Goal: Information Seeking & Learning: Learn about a topic

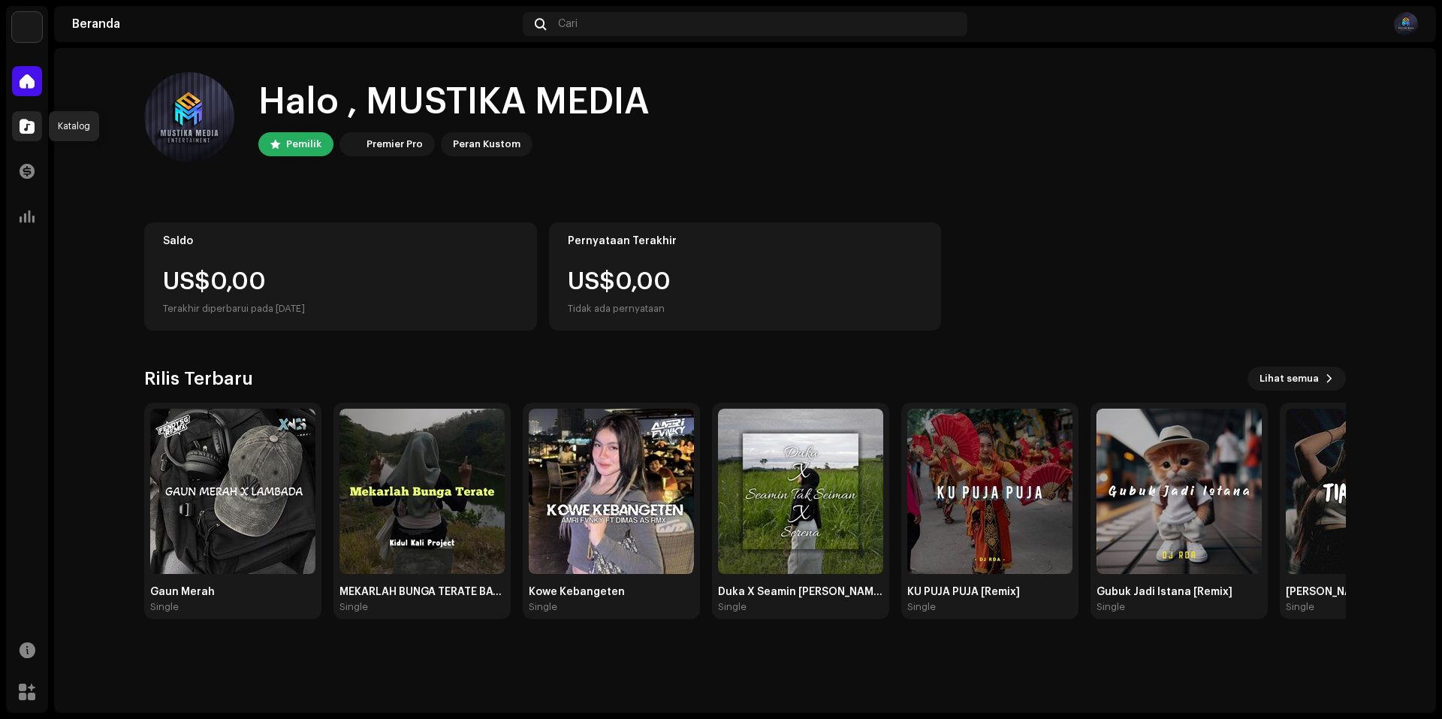
click at [12, 137] on div at bounding box center [27, 126] width 30 height 30
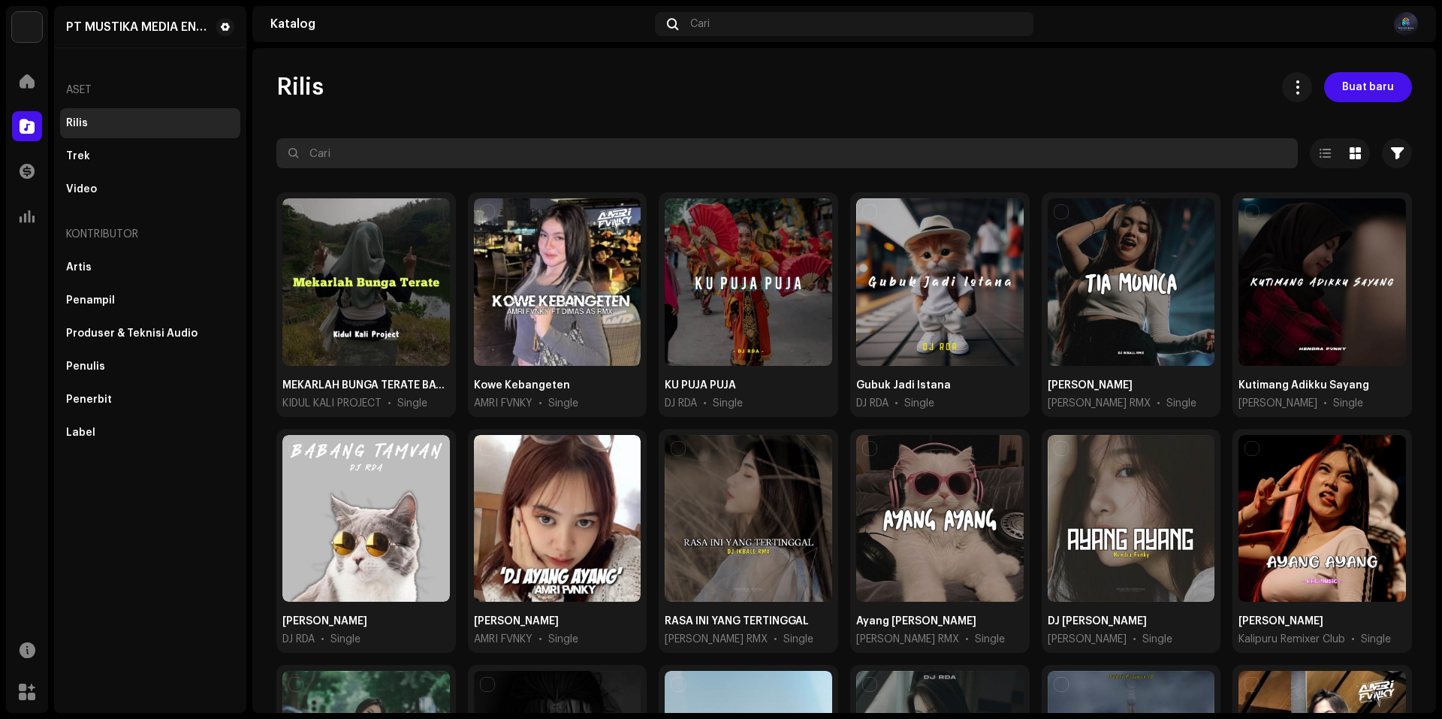
click at [617, 150] on input "text" at bounding box center [786, 153] width 1021 height 30
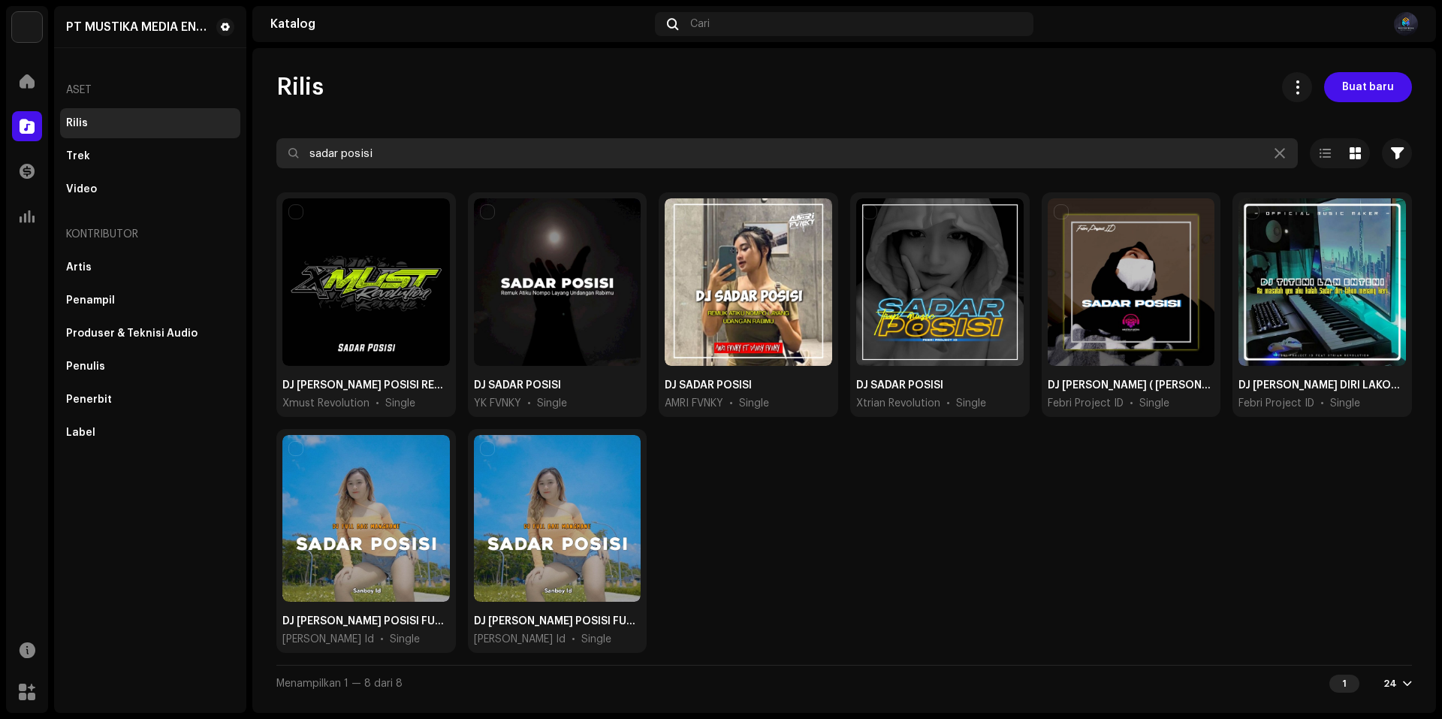
type input "sadar posisi"
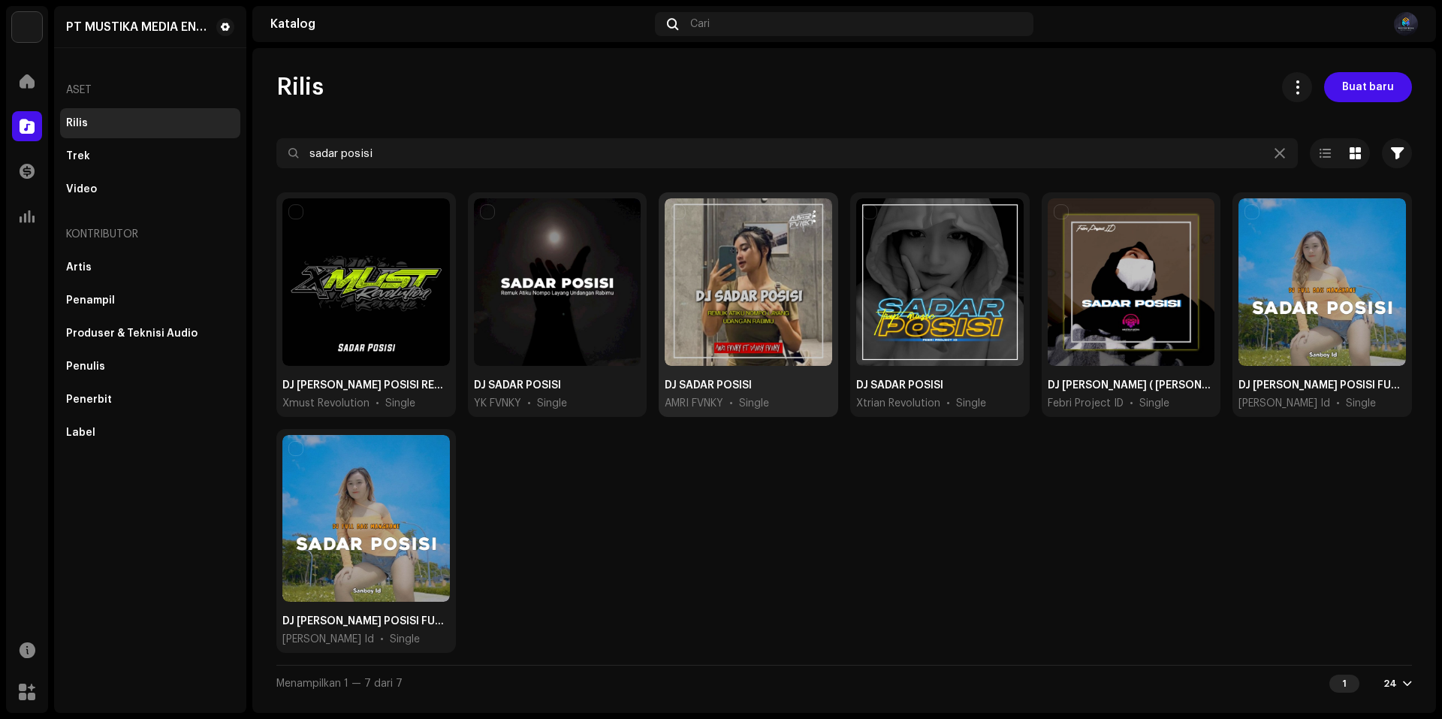
click at [782, 321] on div at bounding box center [748, 281] width 167 height 167
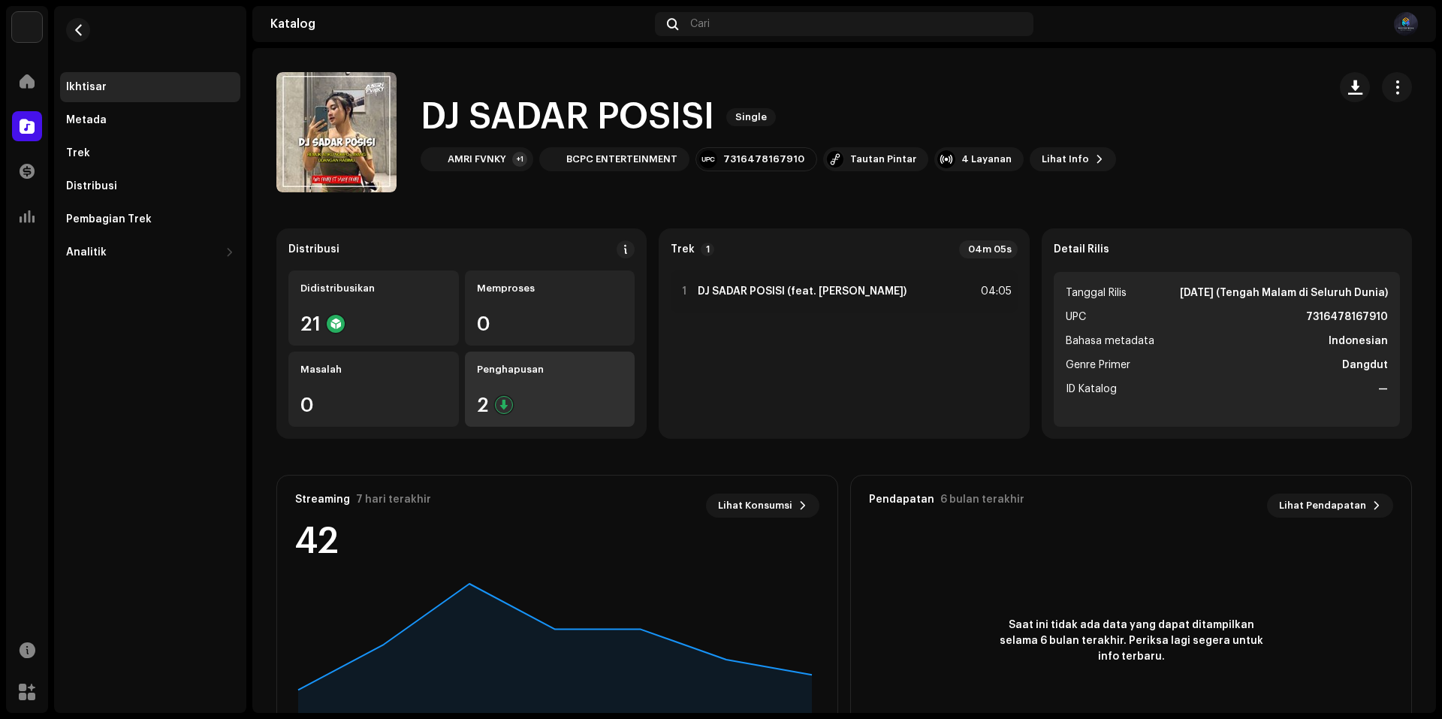
click at [559, 394] on div "Penghapusan 2" at bounding box center [550, 388] width 170 height 75
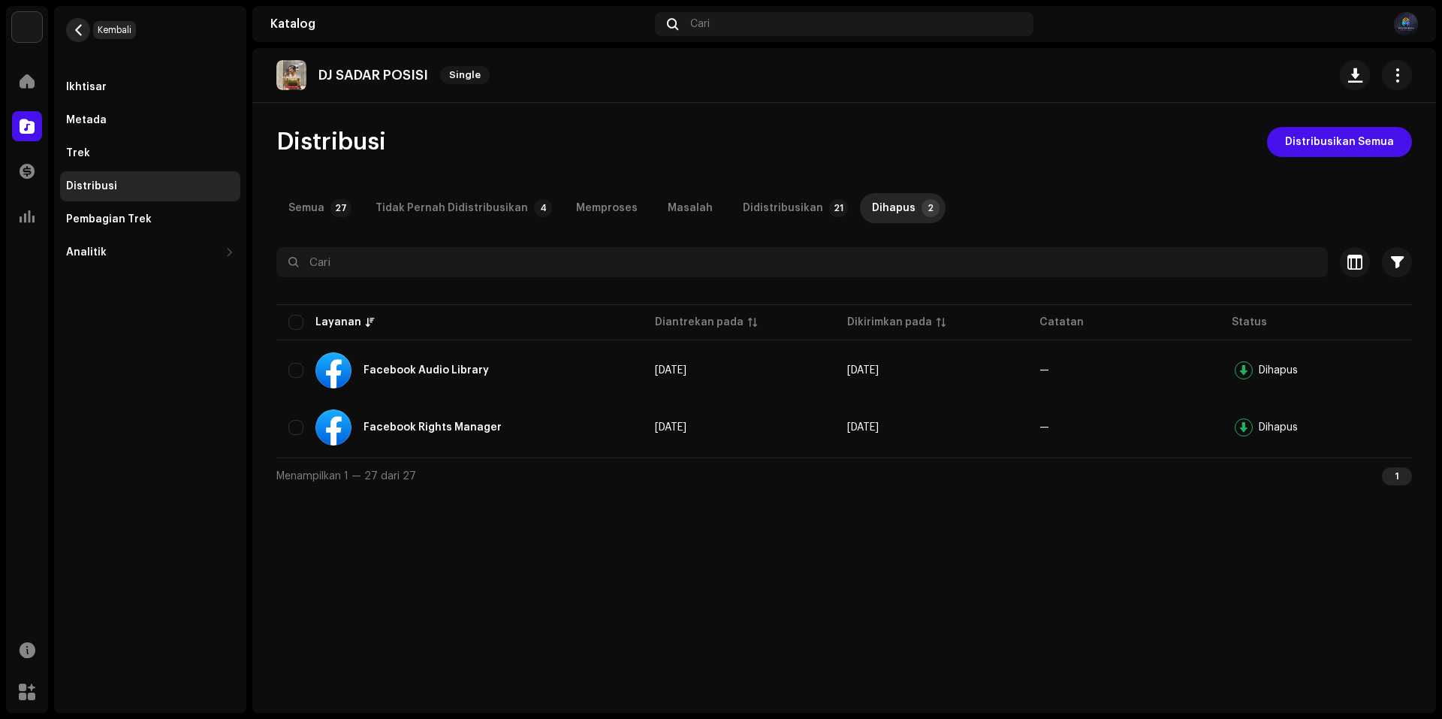
click at [77, 31] on span "button" at bounding box center [78, 30] width 11 height 12
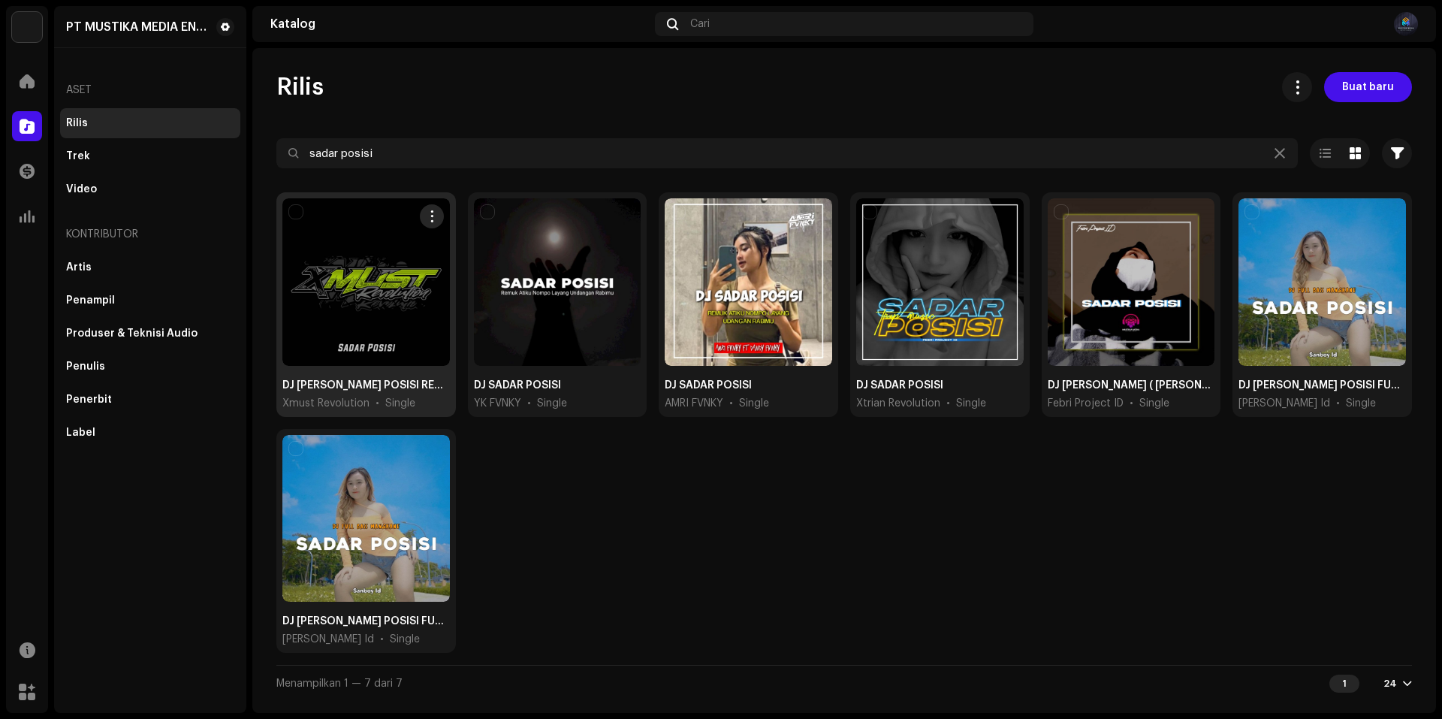
click at [437, 223] on button "button" at bounding box center [432, 216] width 24 height 24
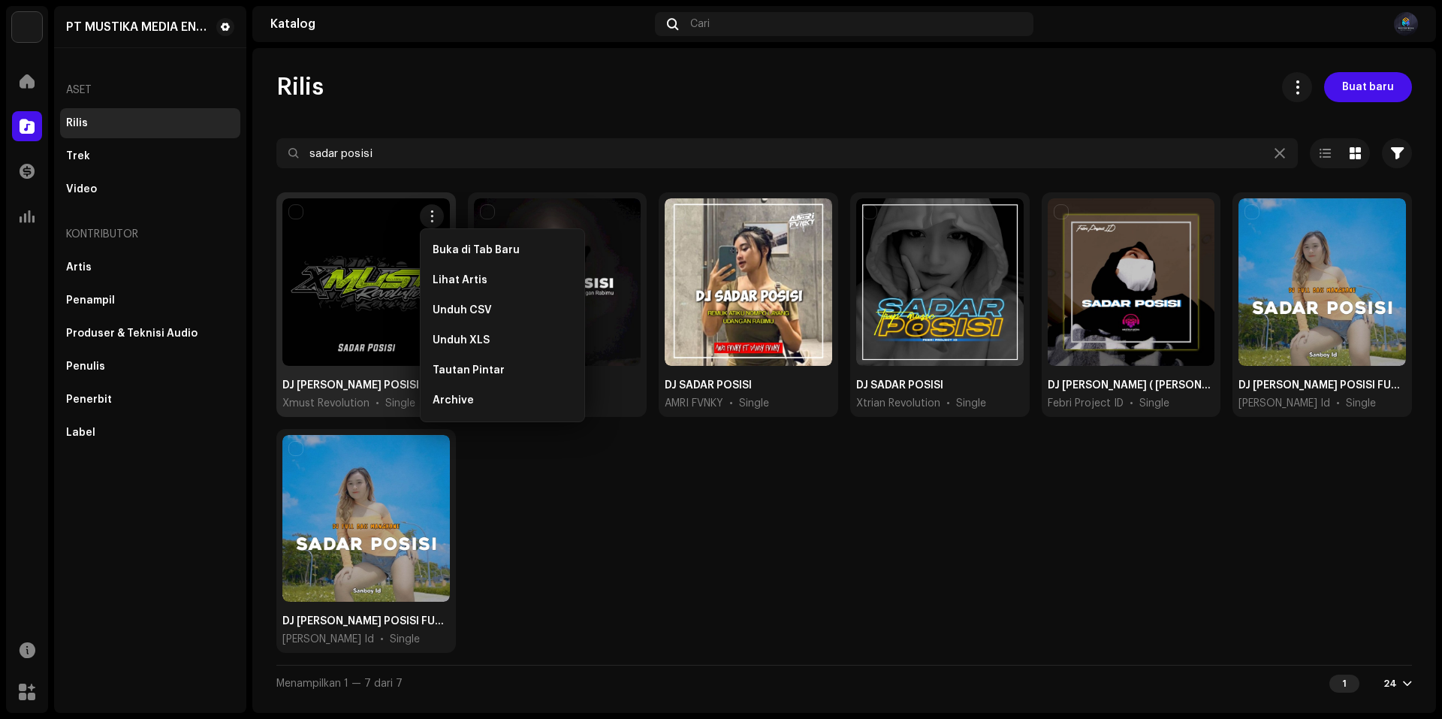
click at [390, 264] on div at bounding box center [365, 281] width 167 height 167
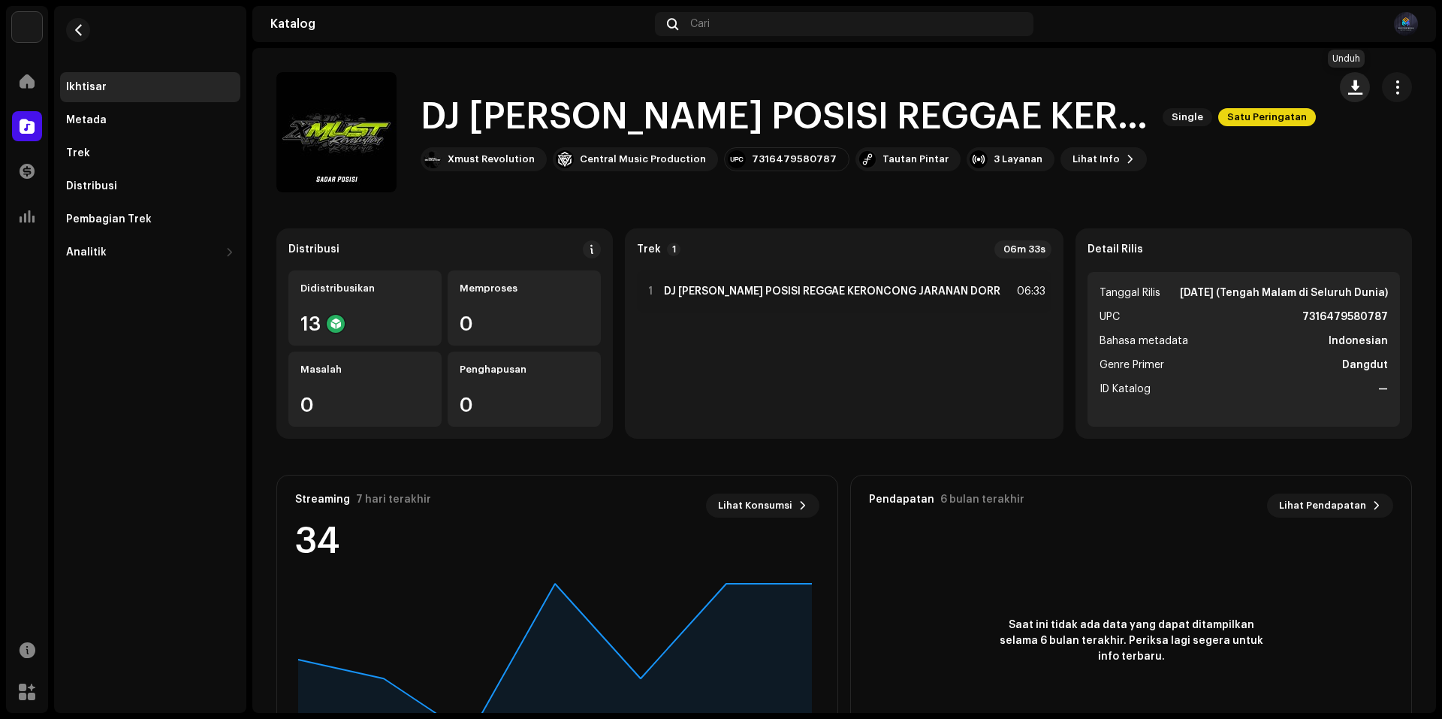
click at [1348, 83] on span "button" at bounding box center [1355, 87] width 14 height 12
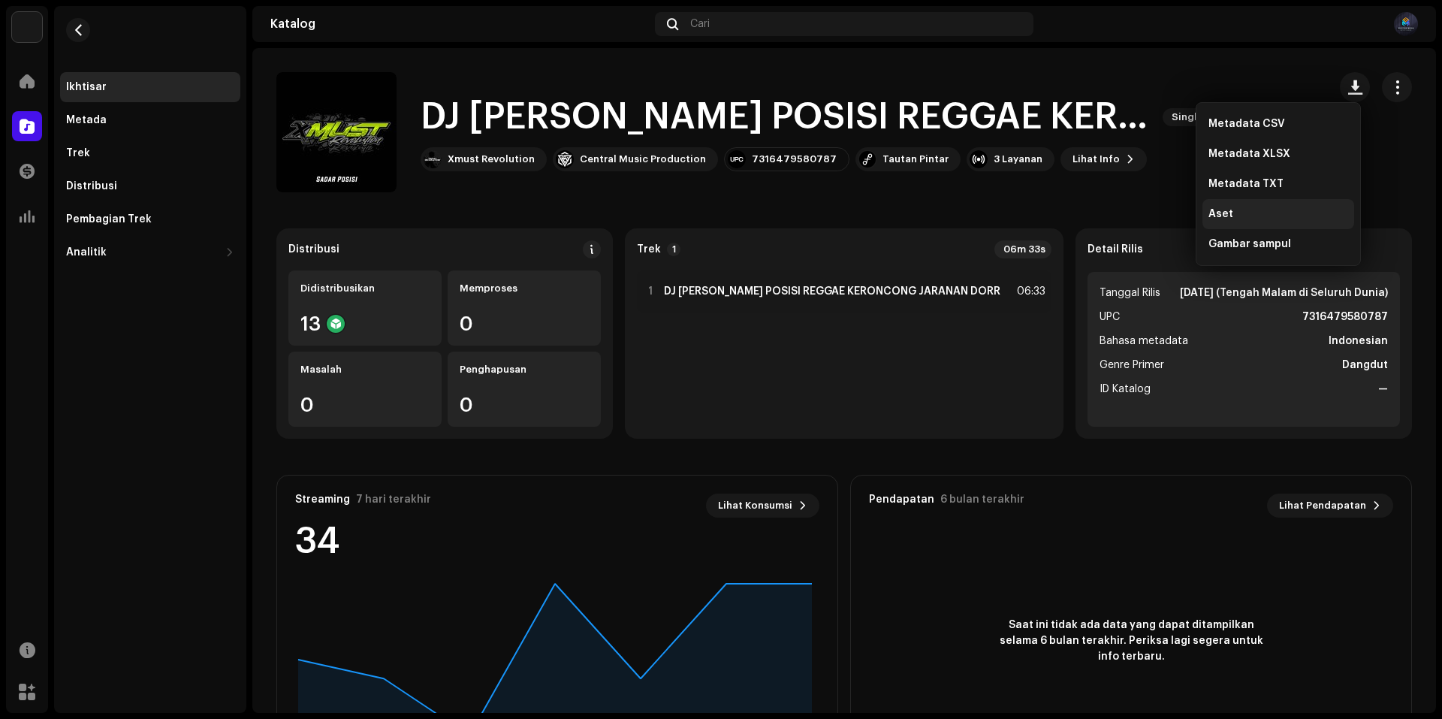
click at [1268, 208] on div "Aset" at bounding box center [1278, 214] width 140 height 12
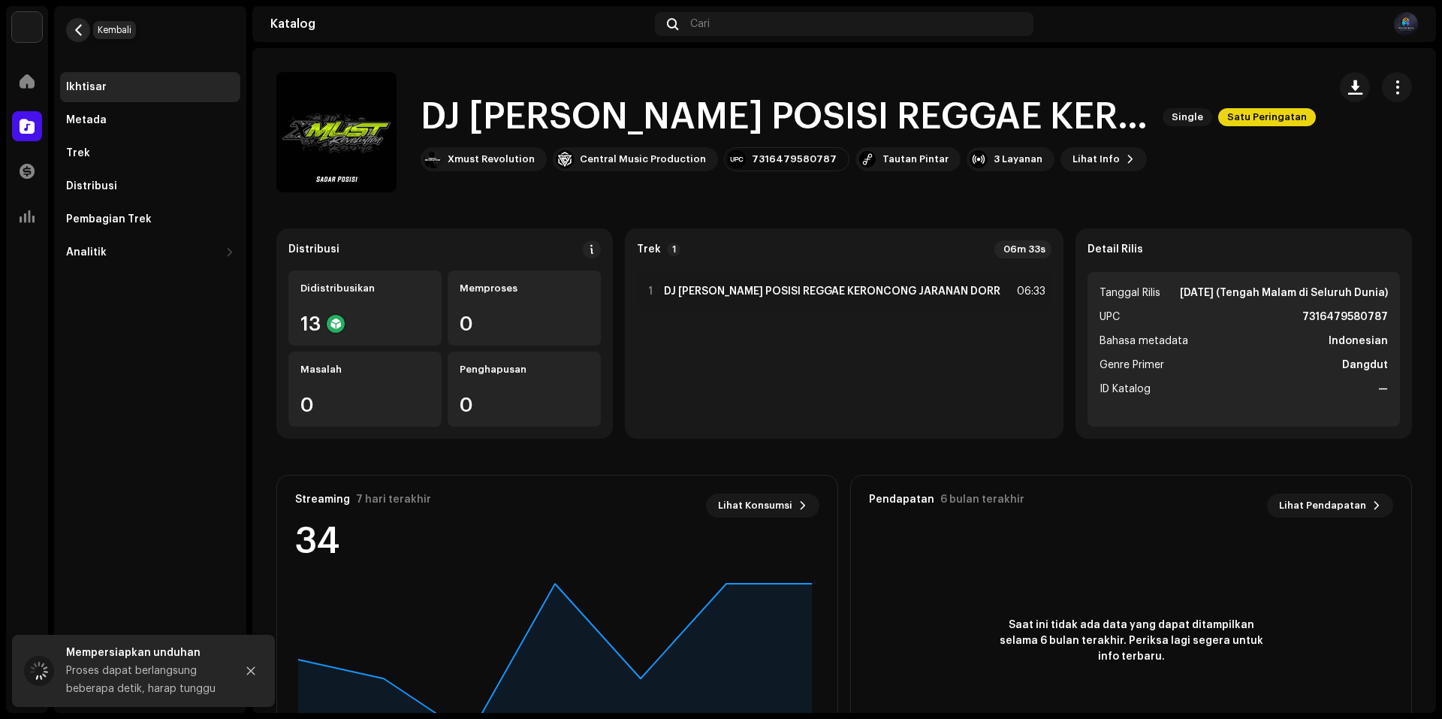
click at [85, 38] on button "button" at bounding box center [78, 30] width 24 height 24
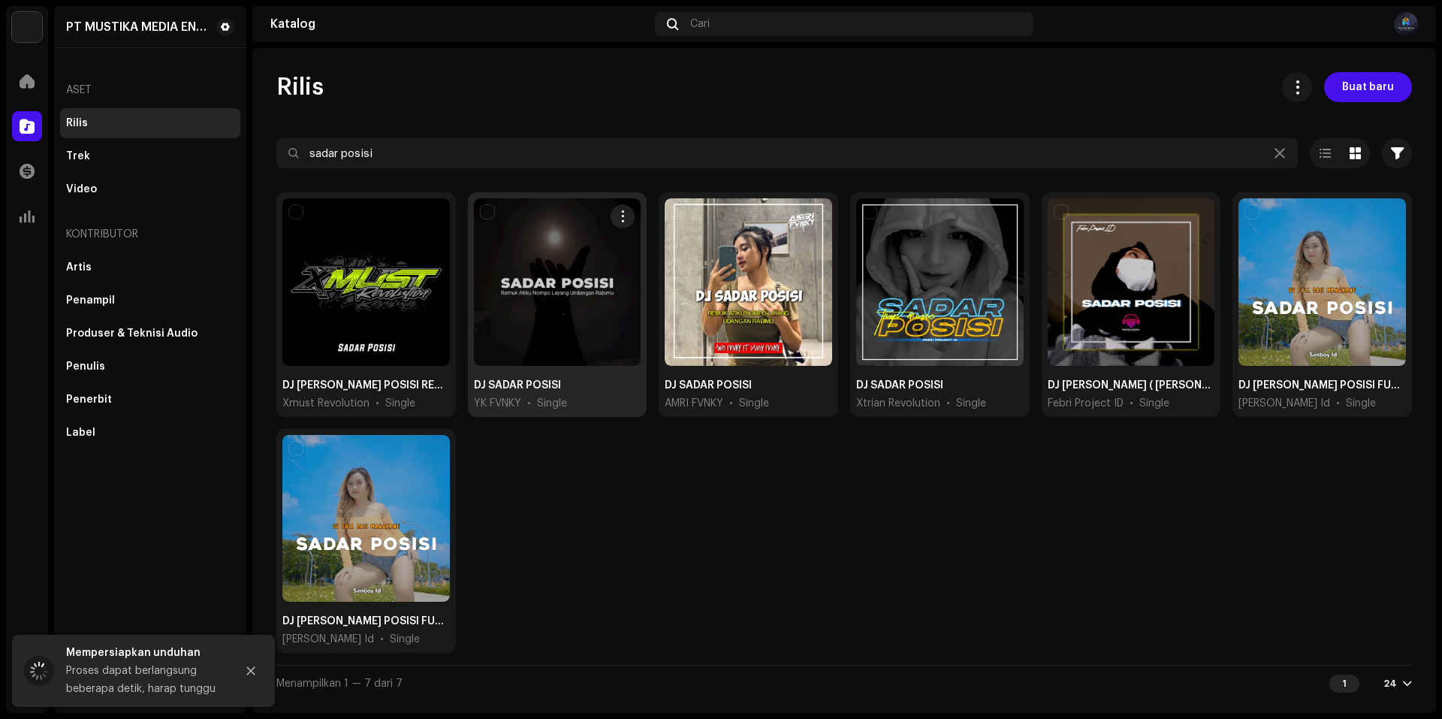
click at [592, 341] on div at bounding box center [557, 281] width 167 height 167
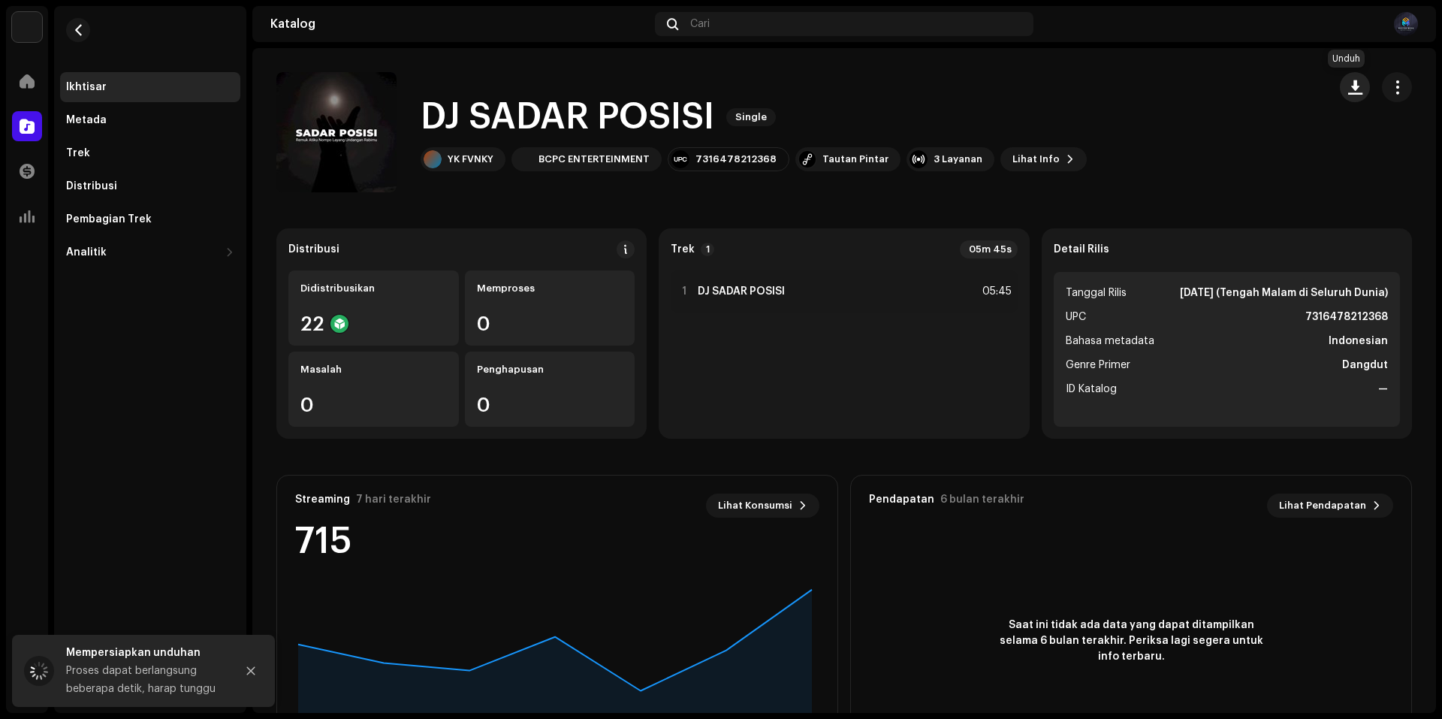
click at [1348, 90] on span "button" at bounding box center [1355, 87] width 14 height 12
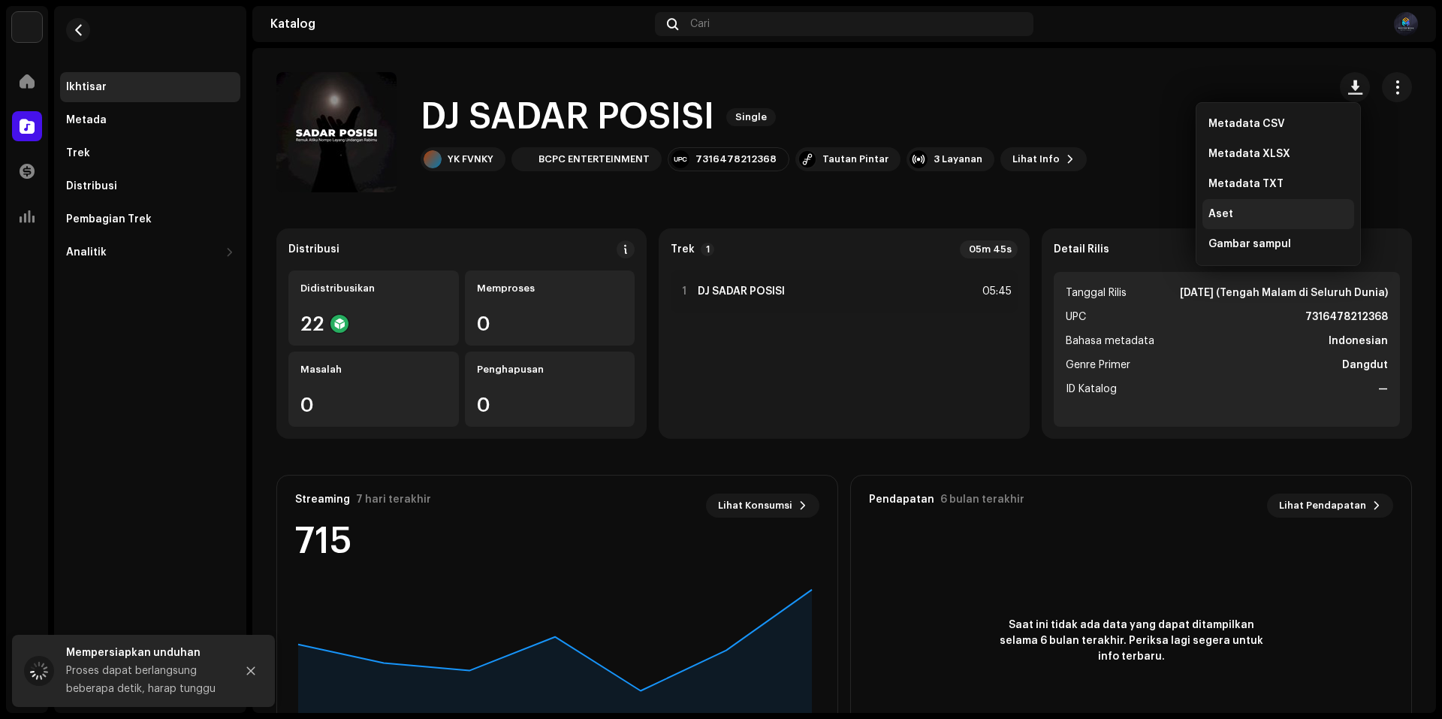
click at [1290, 210] on div "Aset" at bounding box center [1278, 214] width 140 height 12
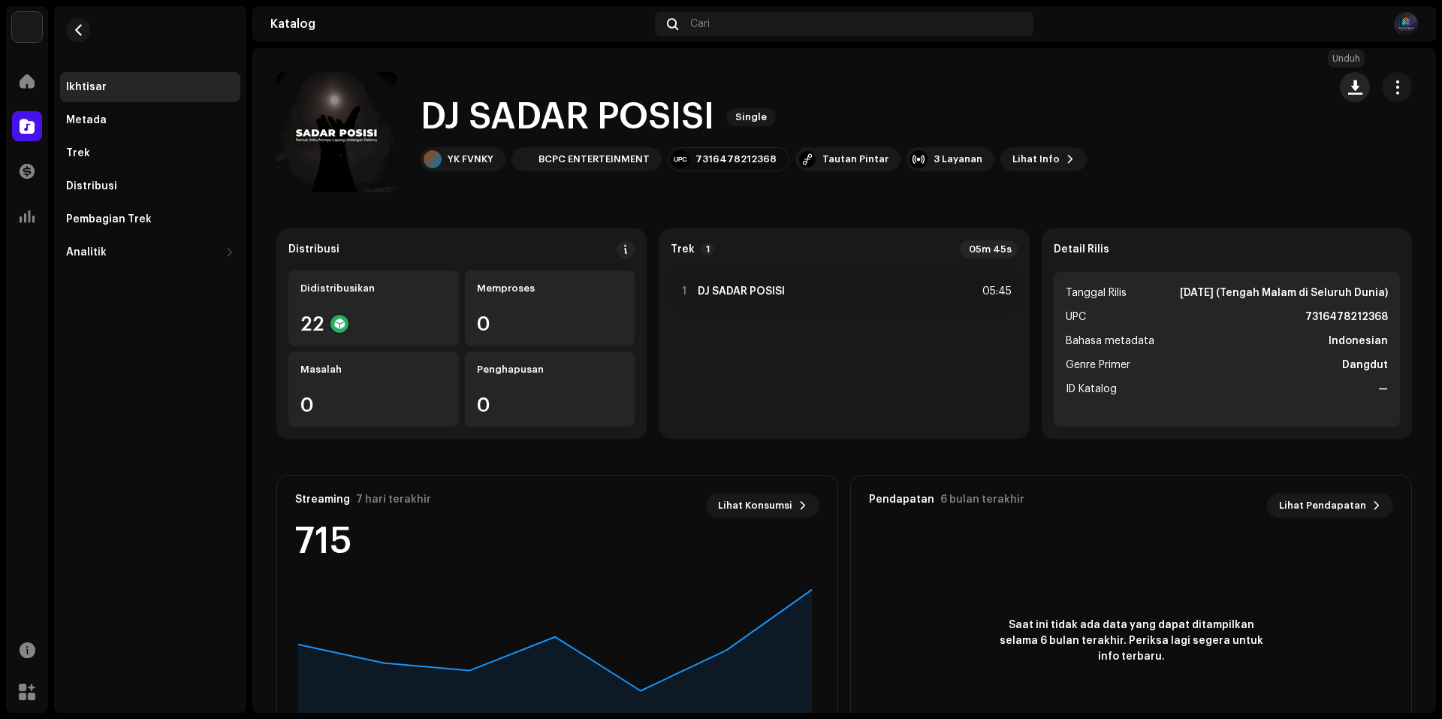
click at [1348, 92] on span "button" at bounding box center [1355, 87] width 14 height 12
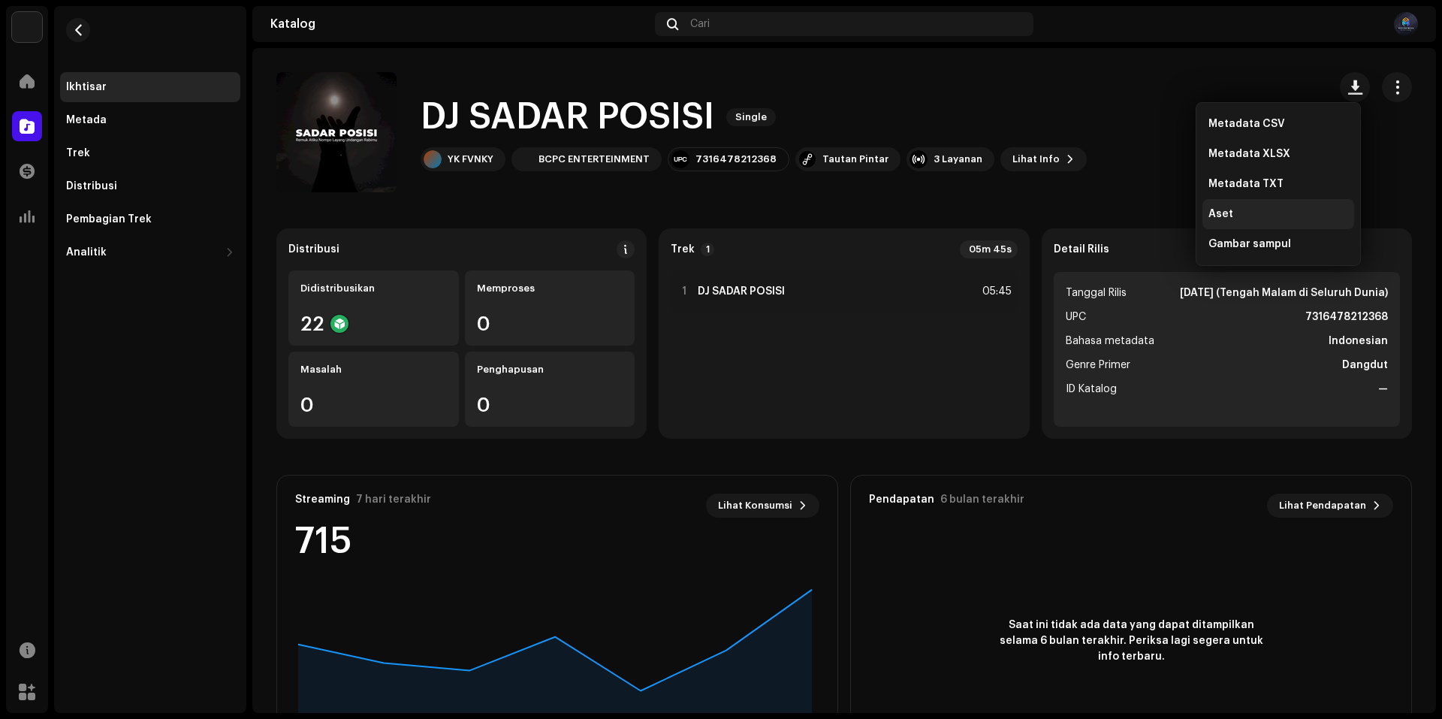
click at [1260, 212] on div "Aset" at bounding box center [1278, 214] width 140 height 12
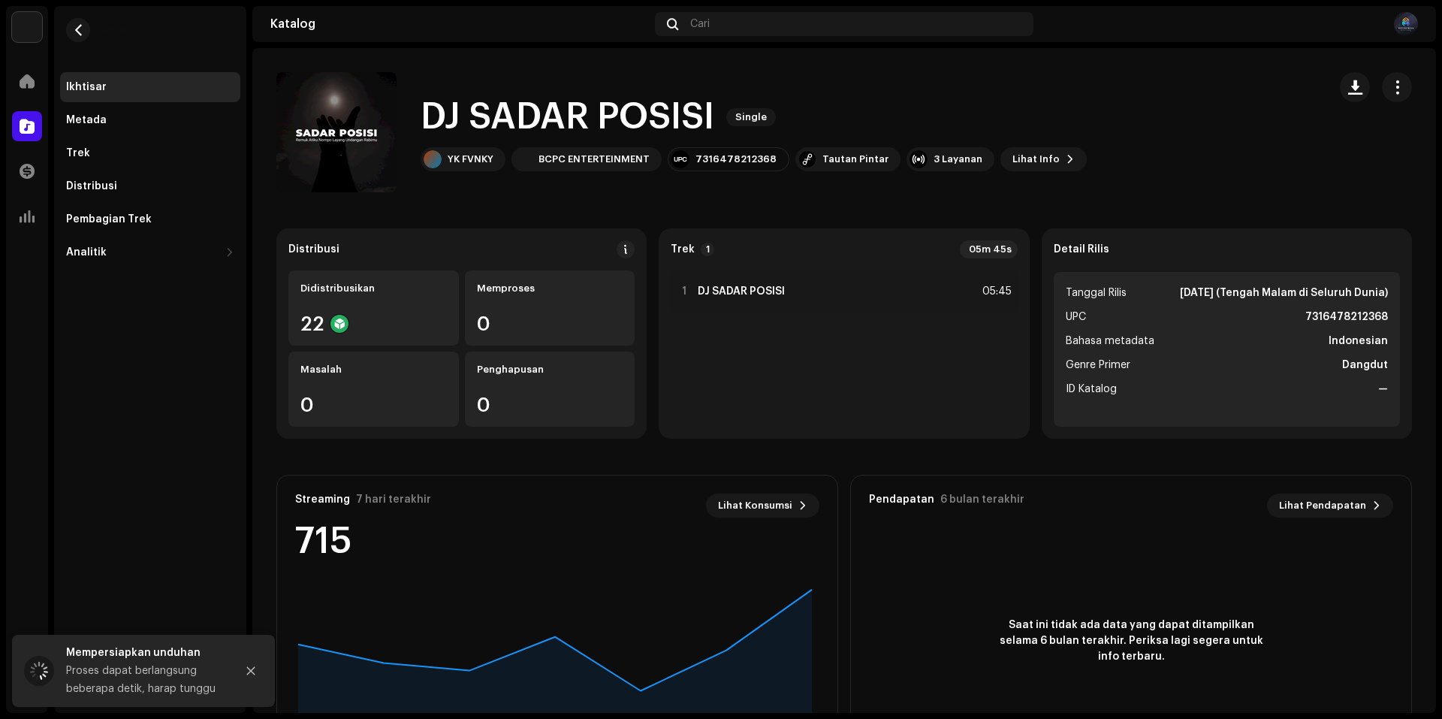
click at [62, 25] on re-m-nav-back at bounding box center [78, 39] width 36 height 66
click at [71, 35] on button "button" at bounding box center [78, 30] width 24 height 24
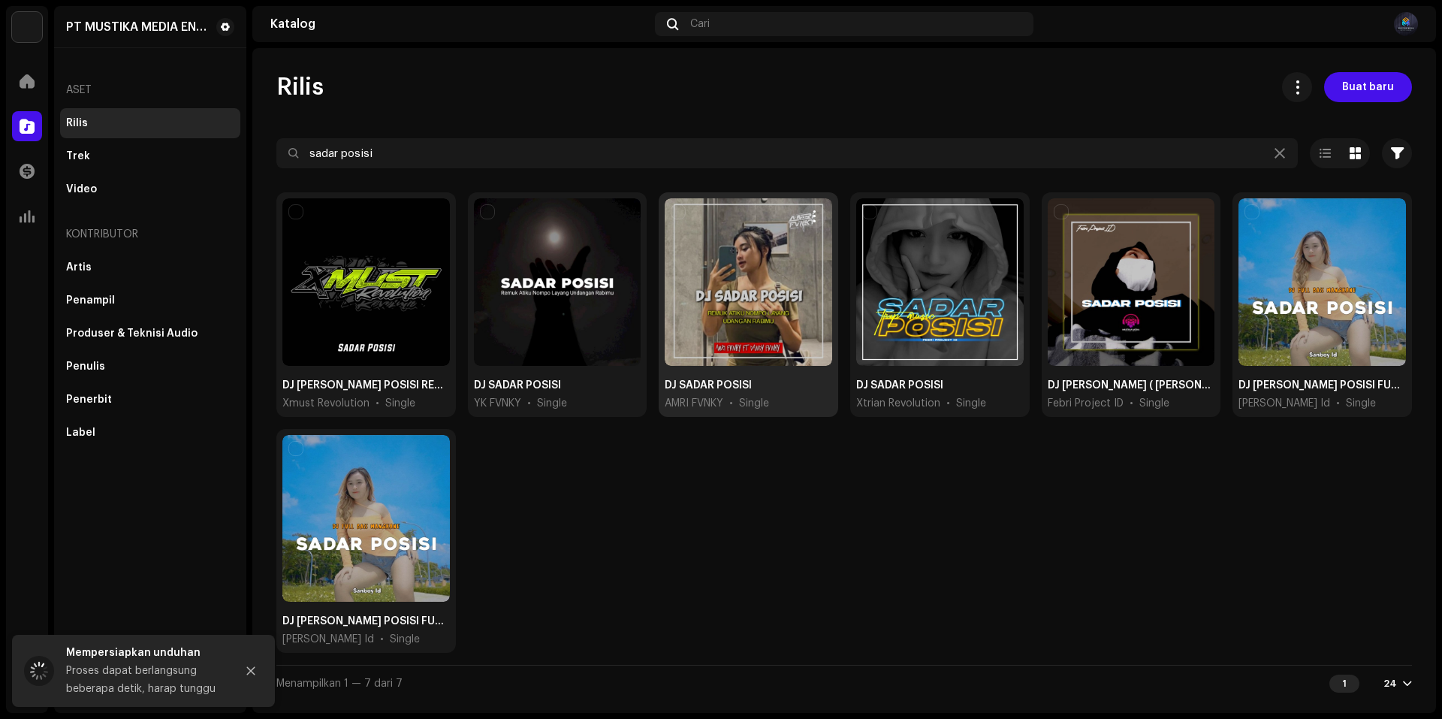
click at [746, 311] on div at bounding box center [748, 281] width 167 height 167
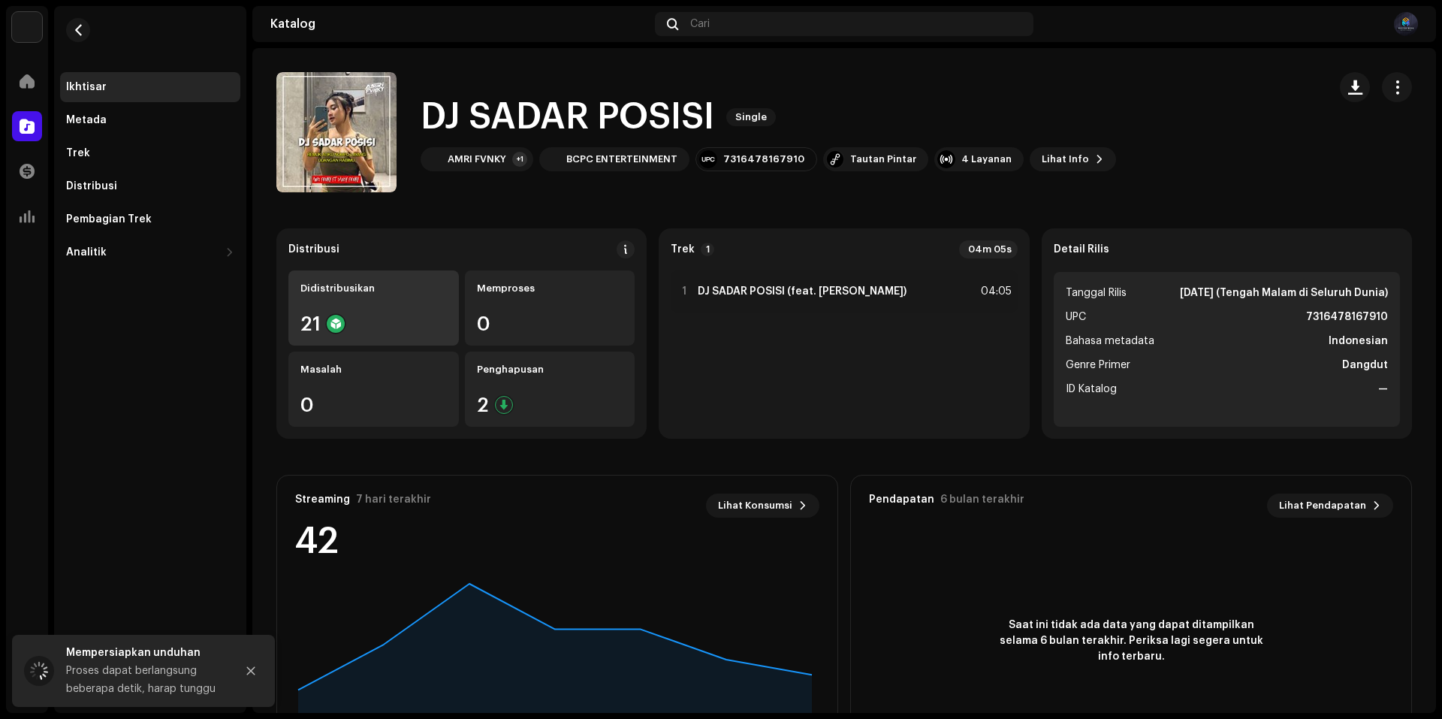
click at [413, 319] on div "21" at bounding box center [373, 324] width 146 height 20
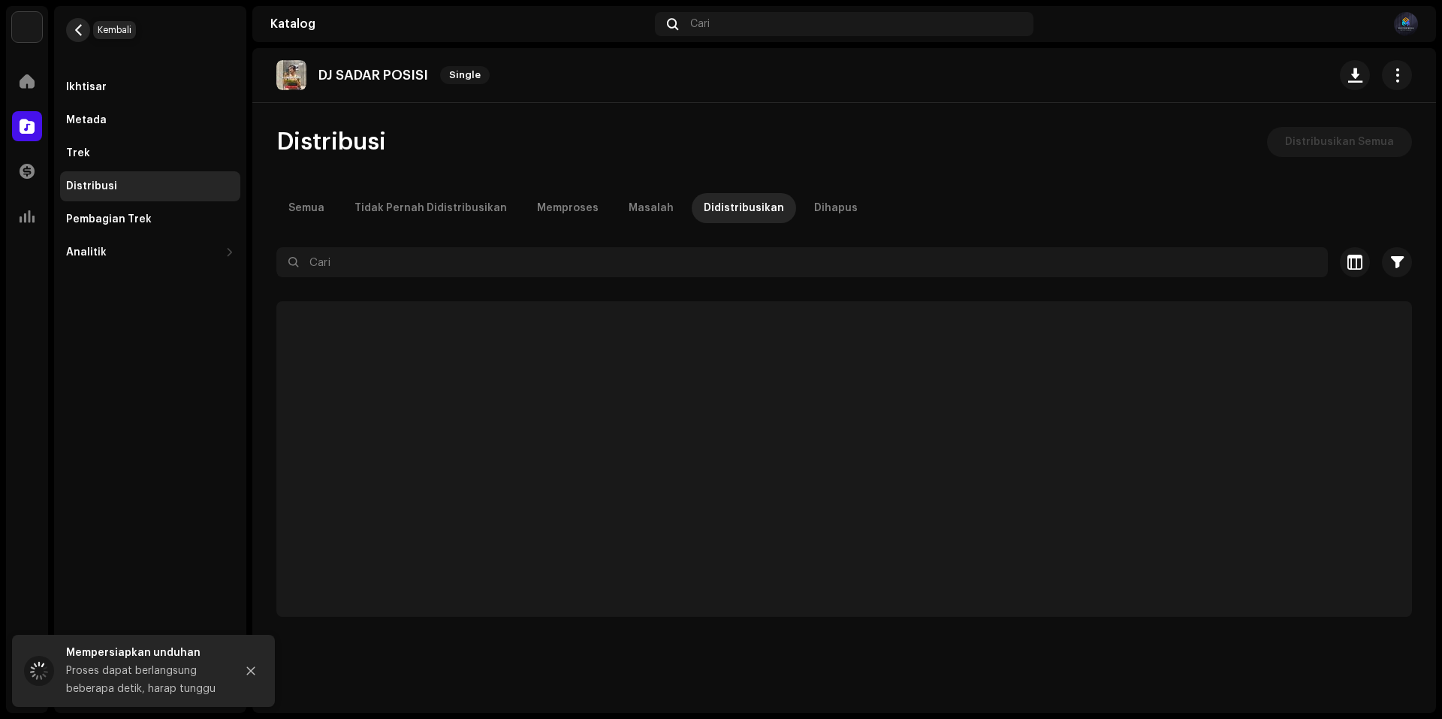
click at [84, 32] on button "button" at bounding box center [78, 30] width 24 height 24
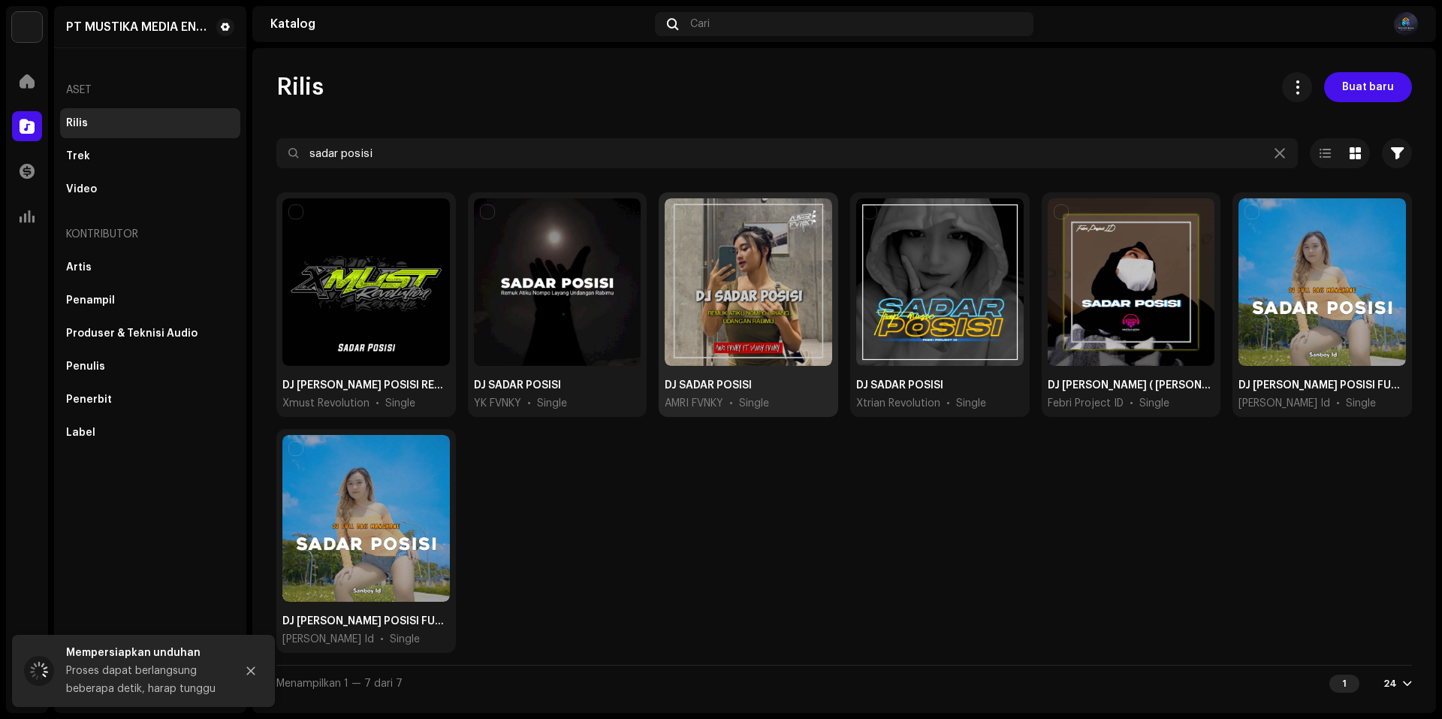
click at [794, 266] on div at bounding box center [748, 281] width 167 height 167
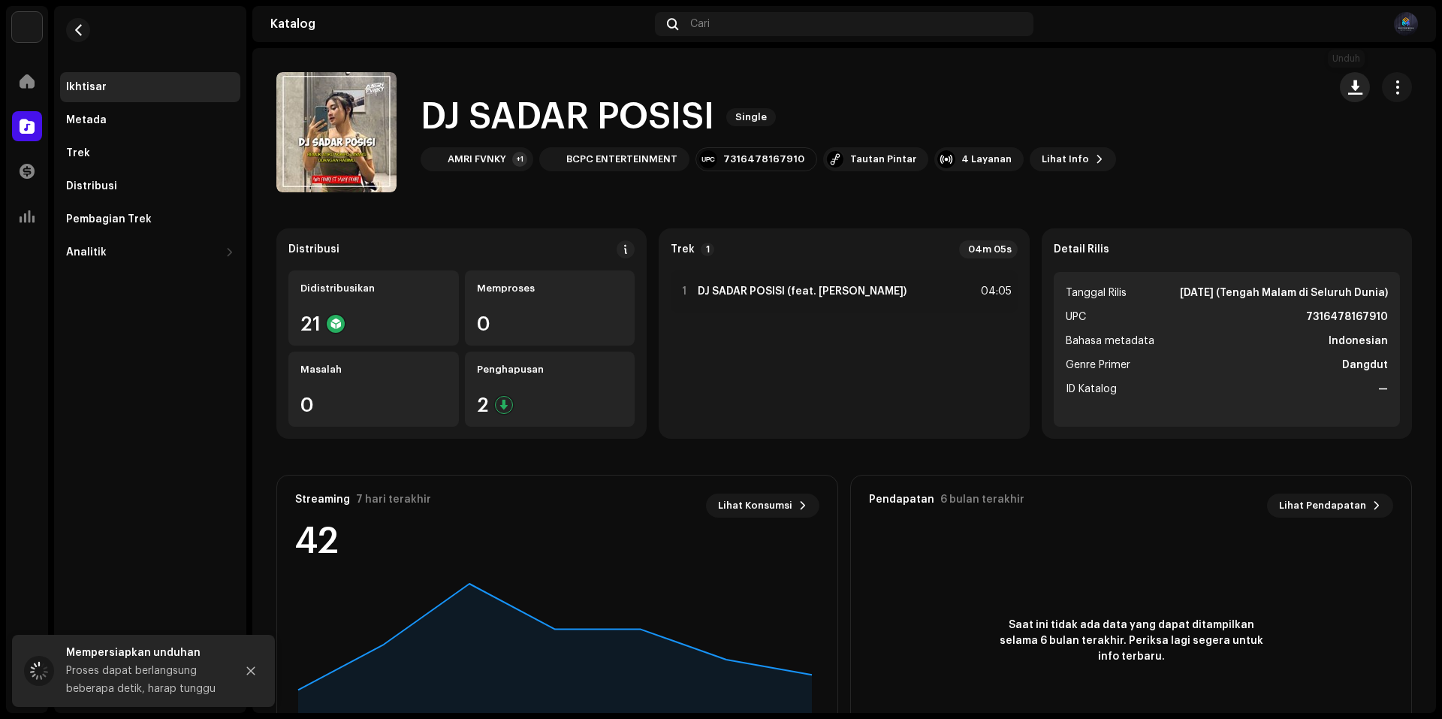
click at [1348, 81] on span "button" at bounding box center [1355, 87] width 14 height 12
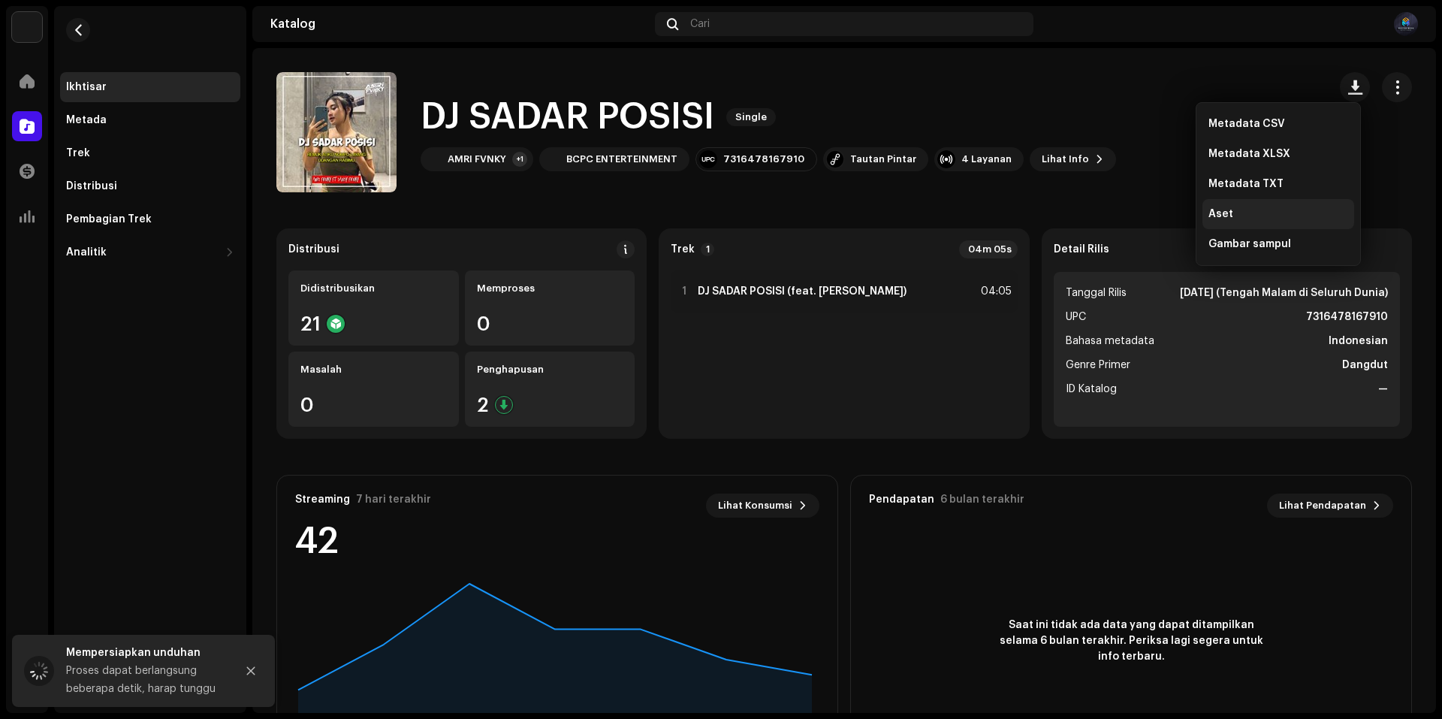
click at [1256, 213] on div "Aset" at bounding box center [1278, 214] width 140 height 12
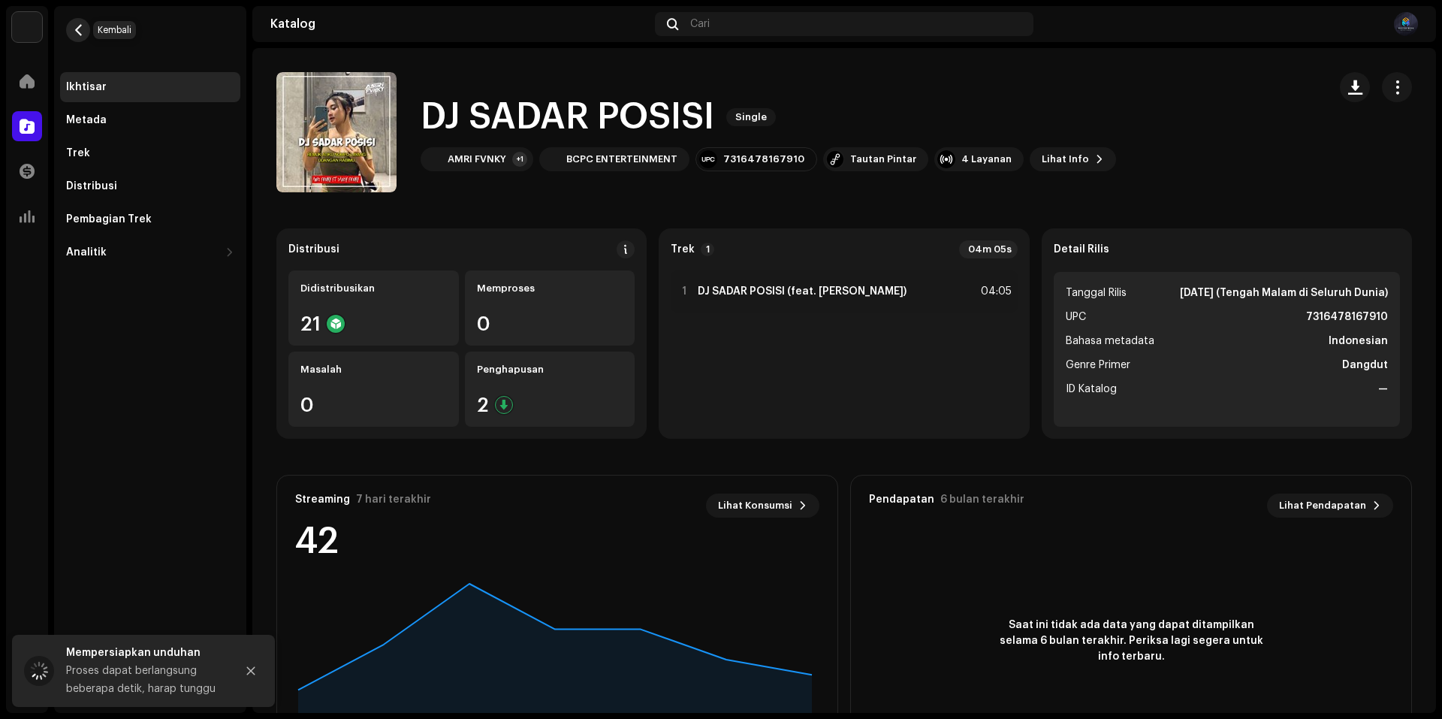
click at [88, 28] on button "button" at bounding box center [78, 30] width 24 height 24
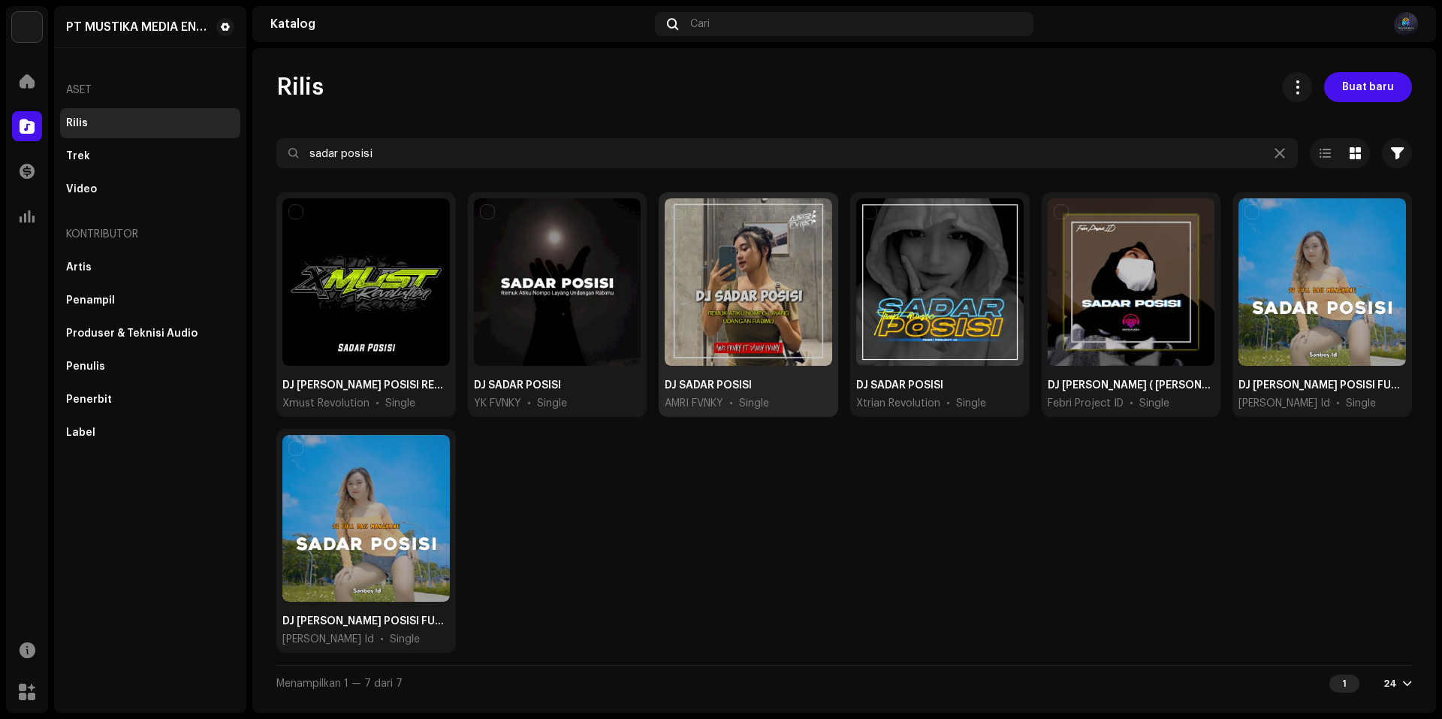
click at [761, 261] on div at bounding box center [748, 281] width 167 height 167
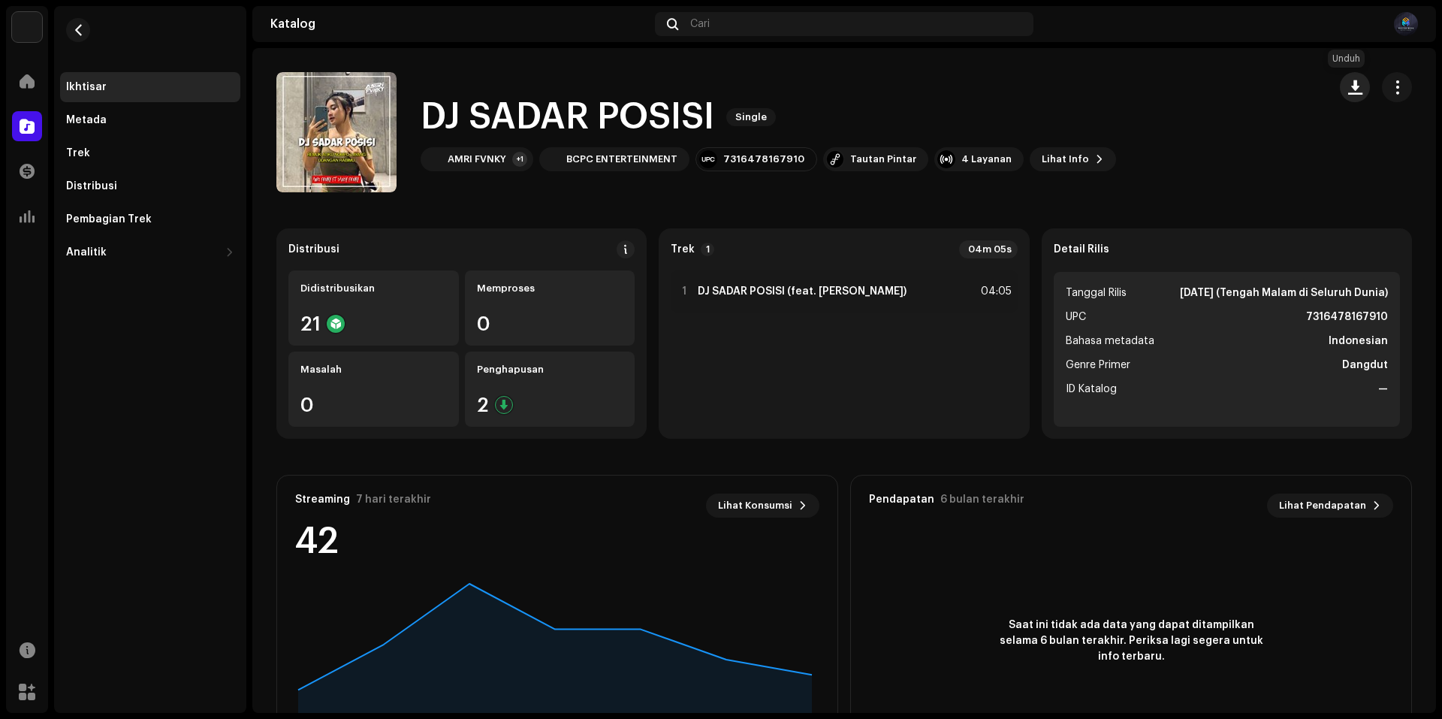
click at [1348, 85] on span "button" at bounding box center [1355, 87] width 14 height 12
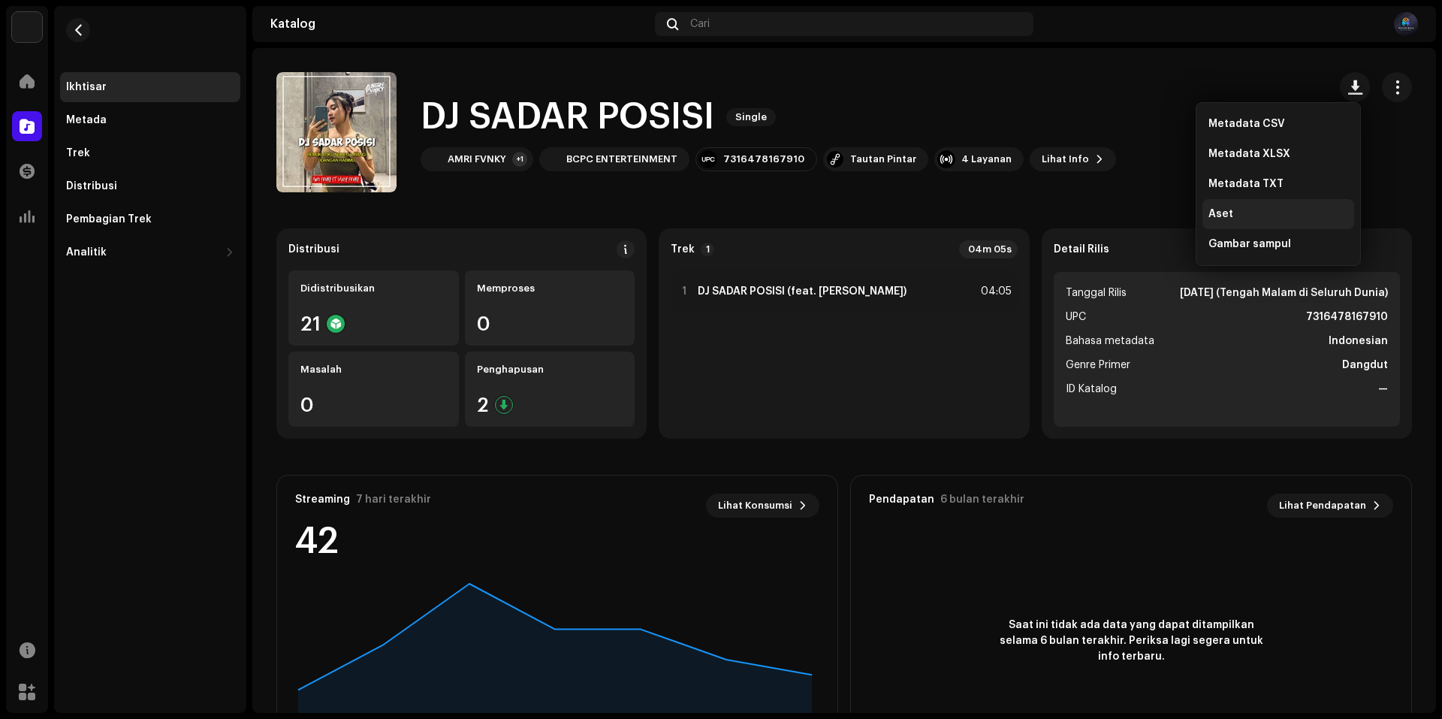
click at [1239, 218] on div "Aset" at bounding box center [1278, 214] width 140 height 12
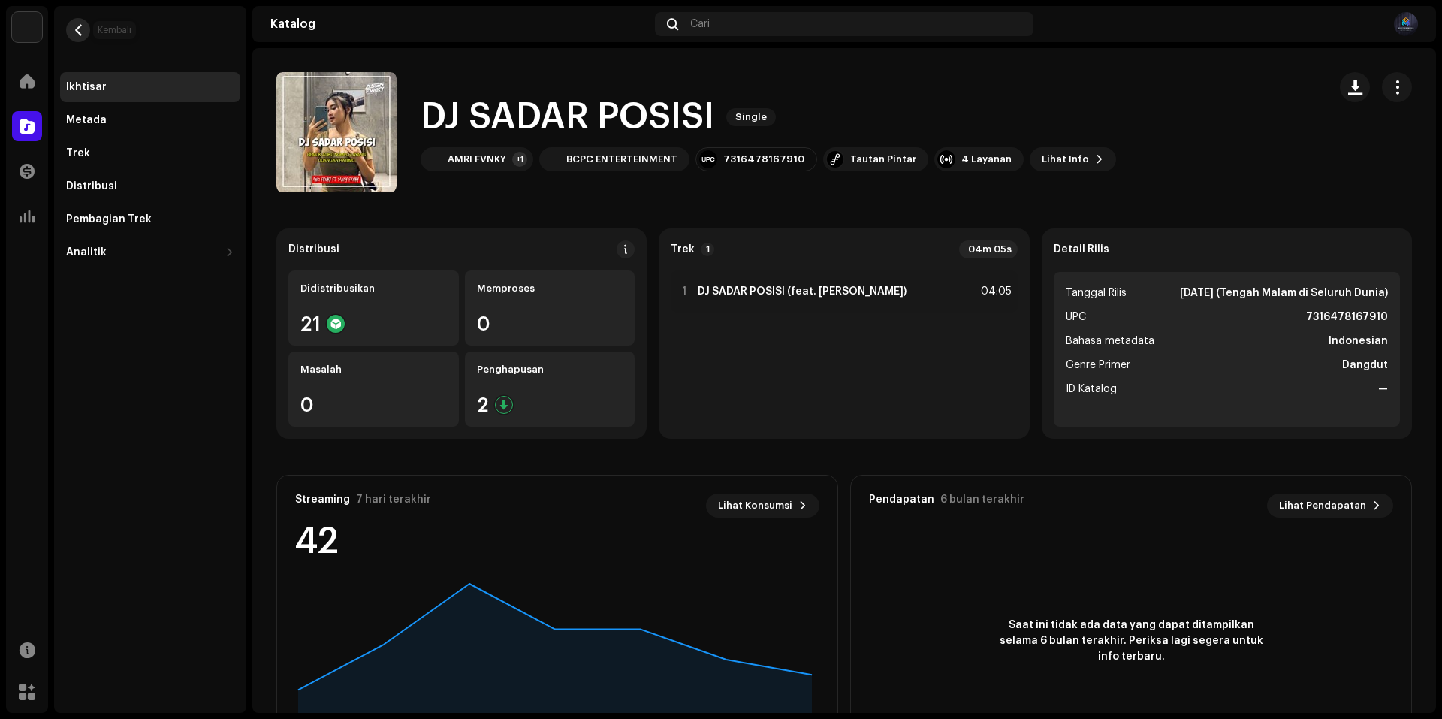
click at [83, 29] on span "button" at bounding box center [78, 30] width 11 height 12
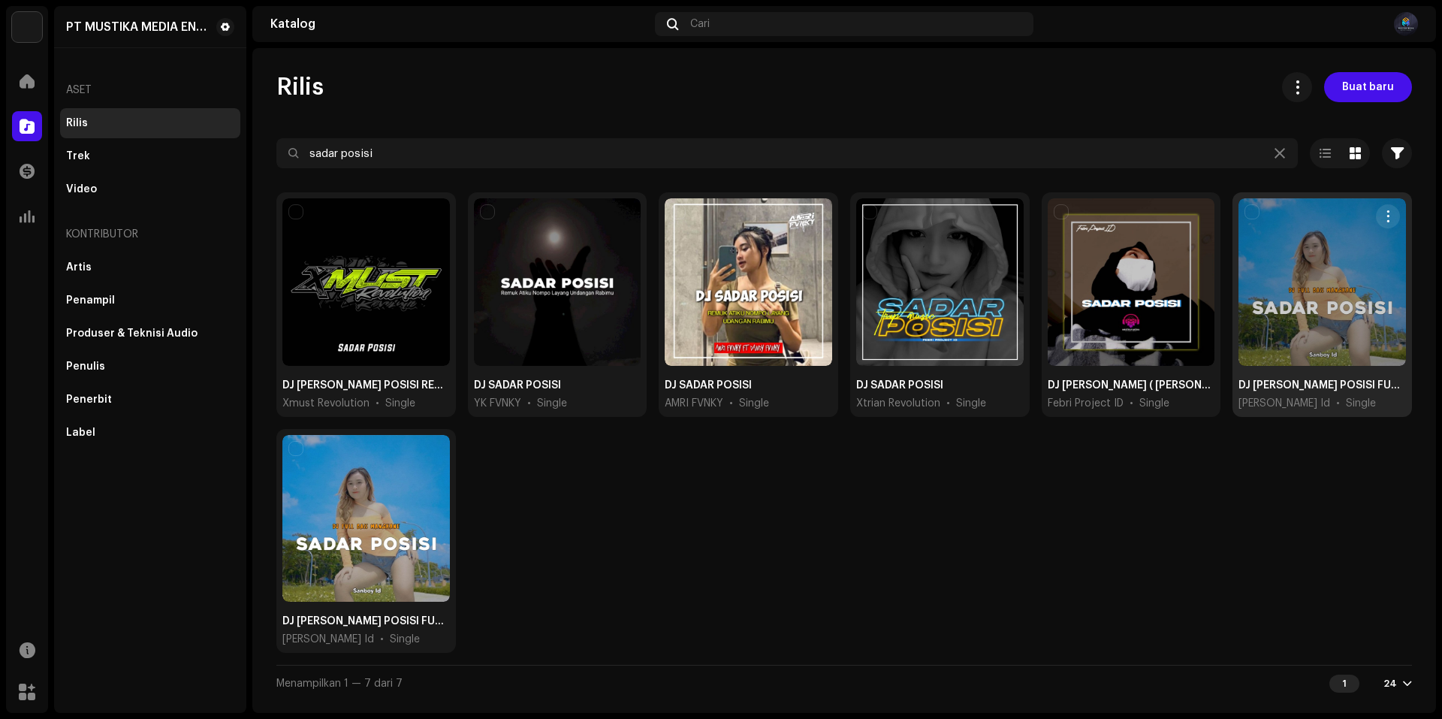
click at [1316, 317] on div at bounding box center [1321, 281] width 167 height 167
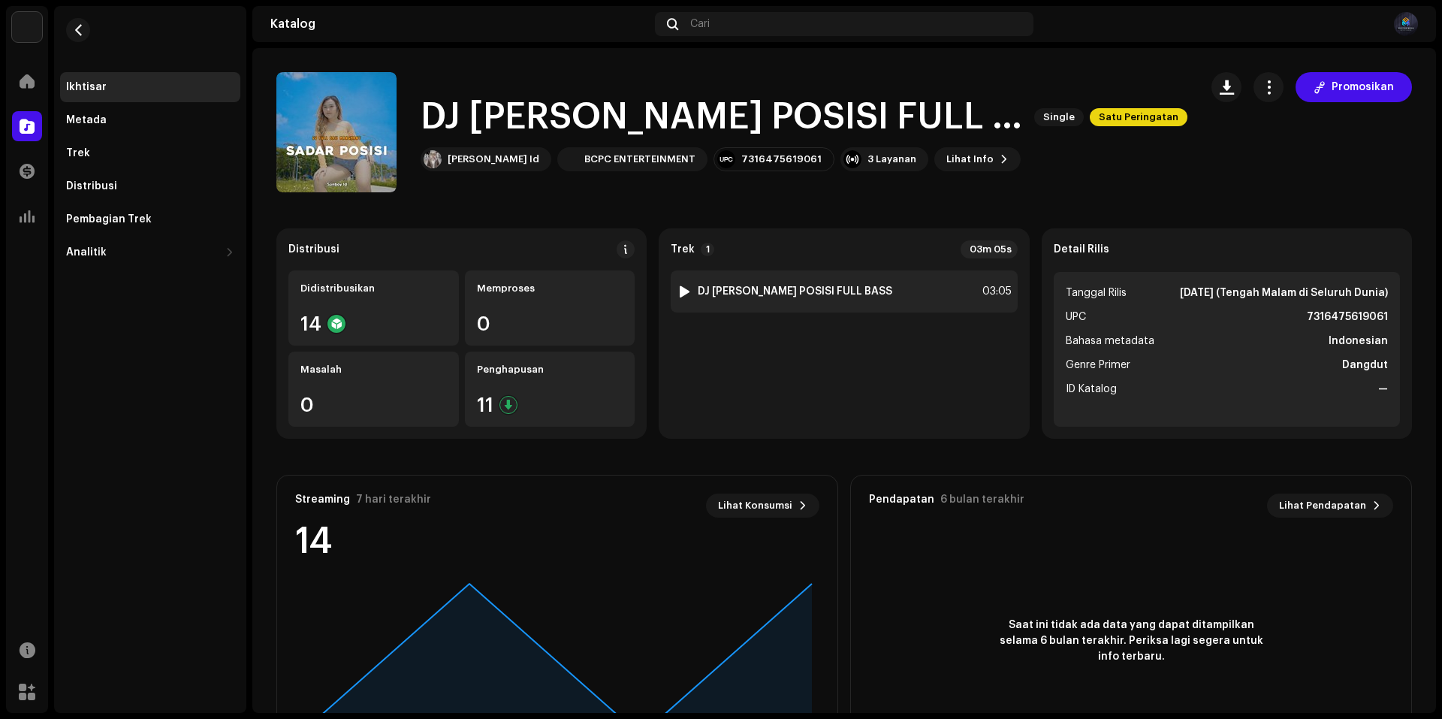
click at [684, 286] on div at bounding box center [684, 291] width 11 height 12
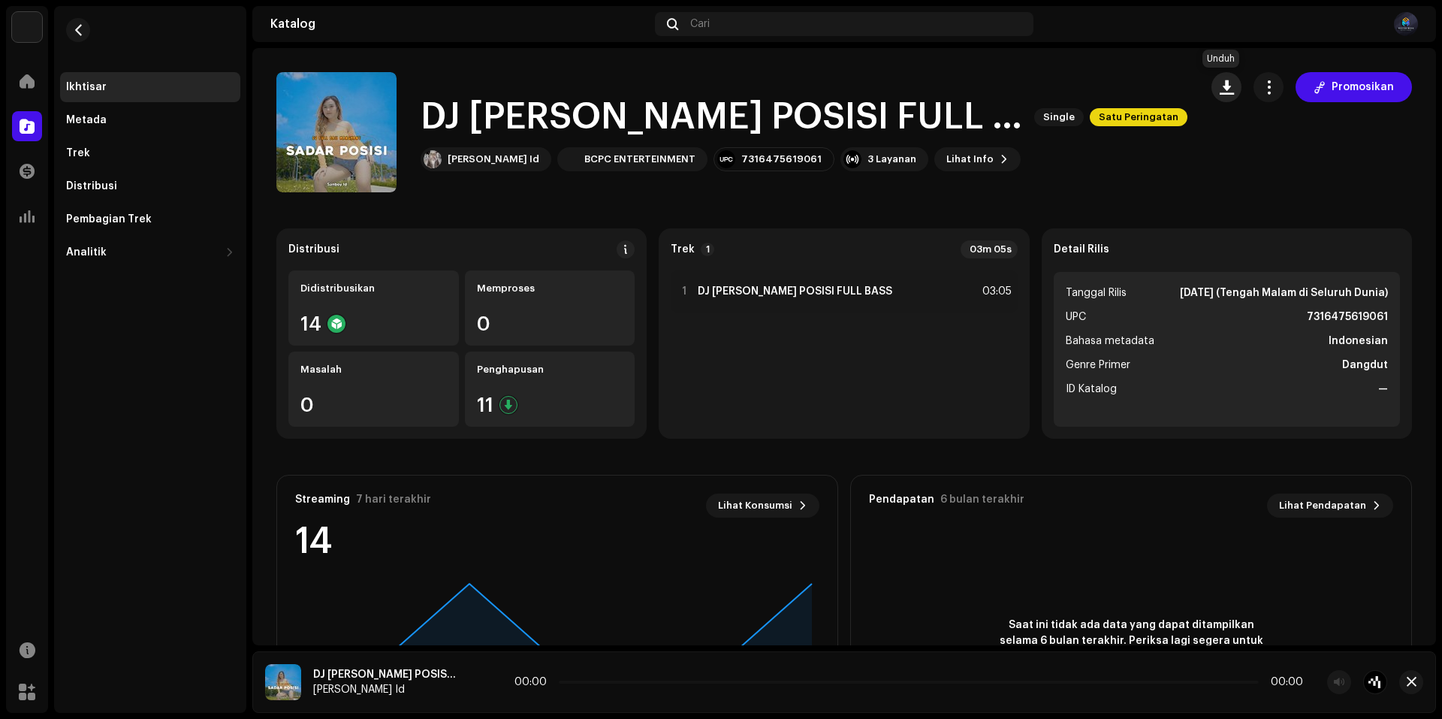
click at [1221, 91] on span "button" at bounding box center [1227, 87] width 14 height 12
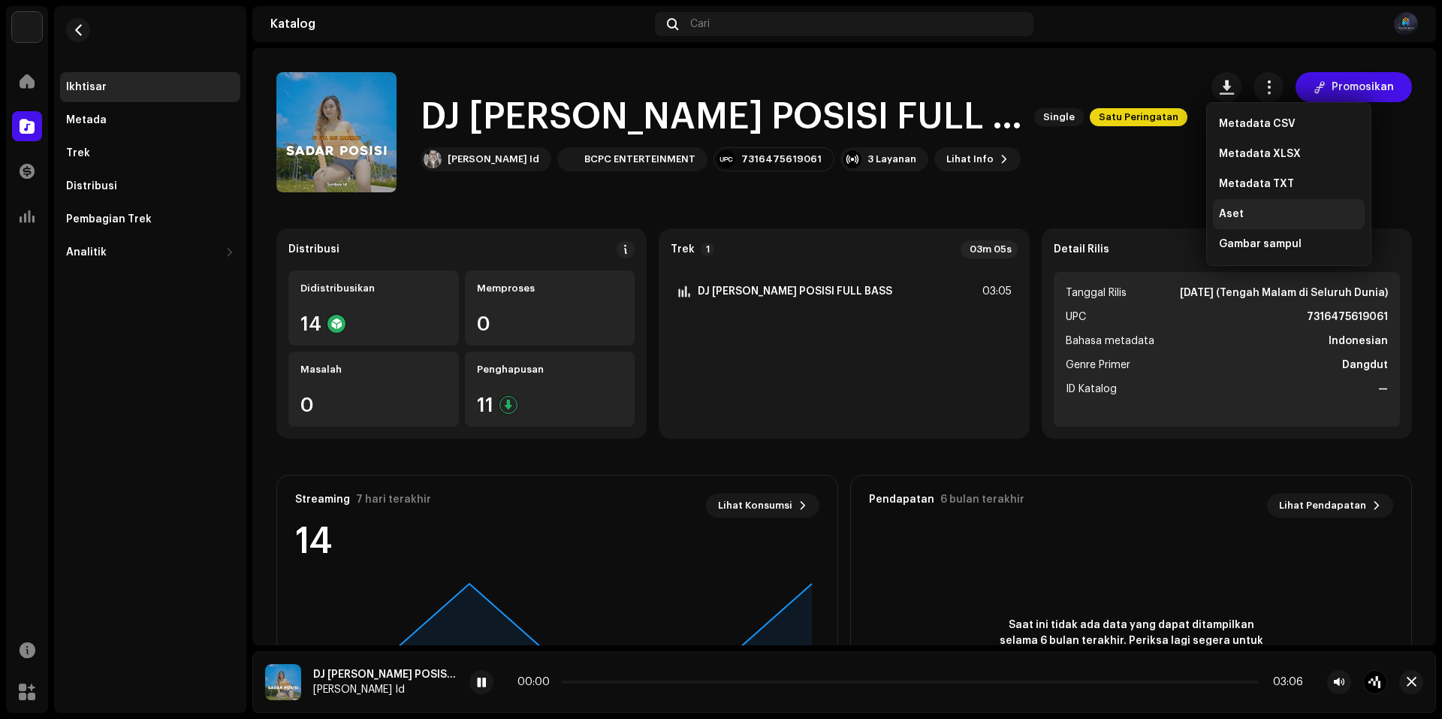
click at [1255, 215] on div "Aset" at bounding box center [1289, 214] width 140 height 12
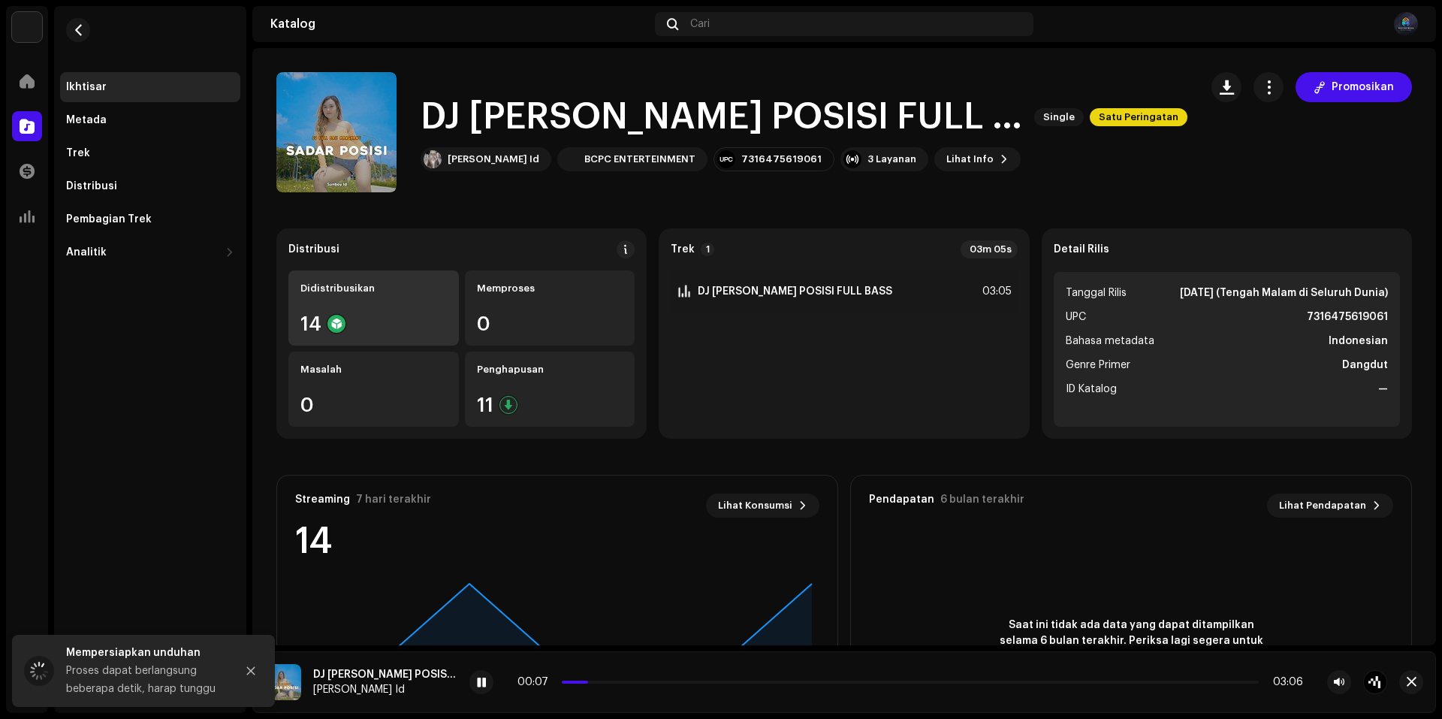
click at [345, 305] on div "Didistribusikan 14" at bounding box center [373, 307] width 170 height 75
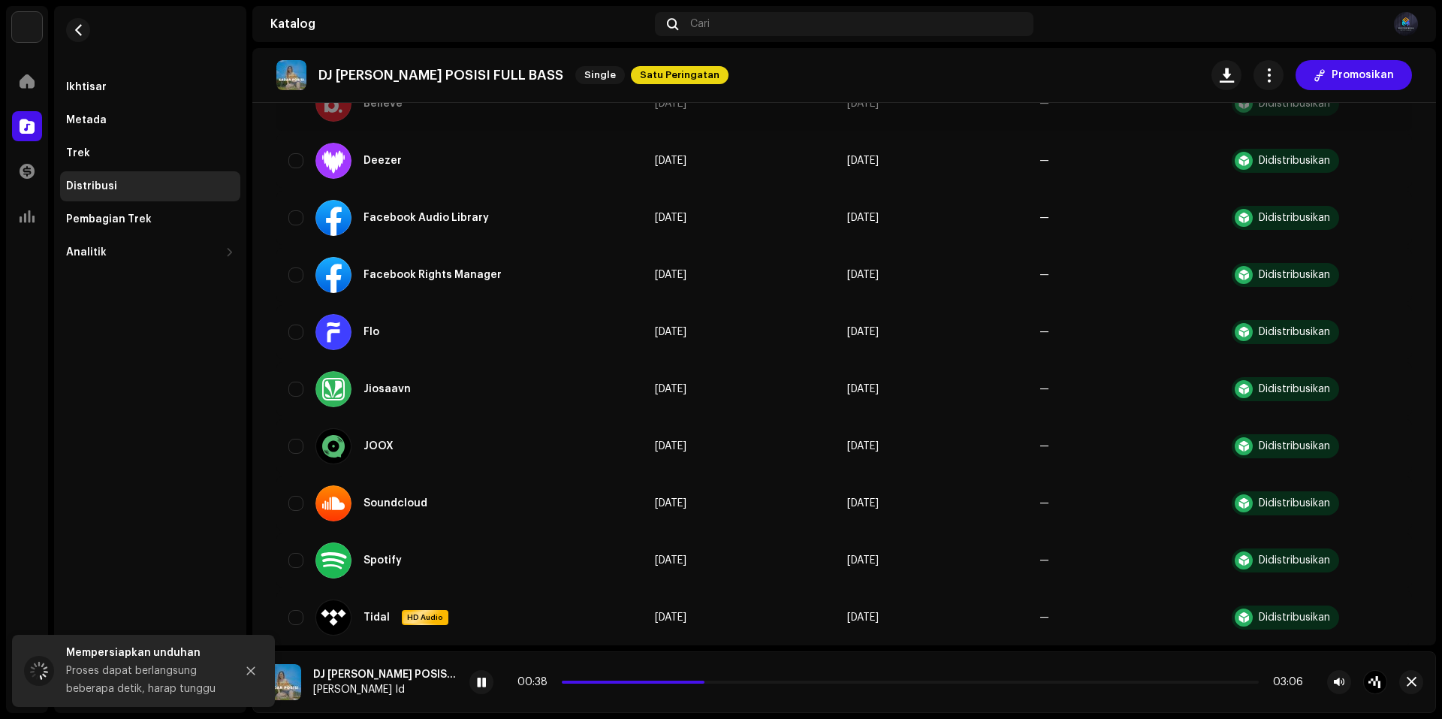
scroll to position [86, 0]
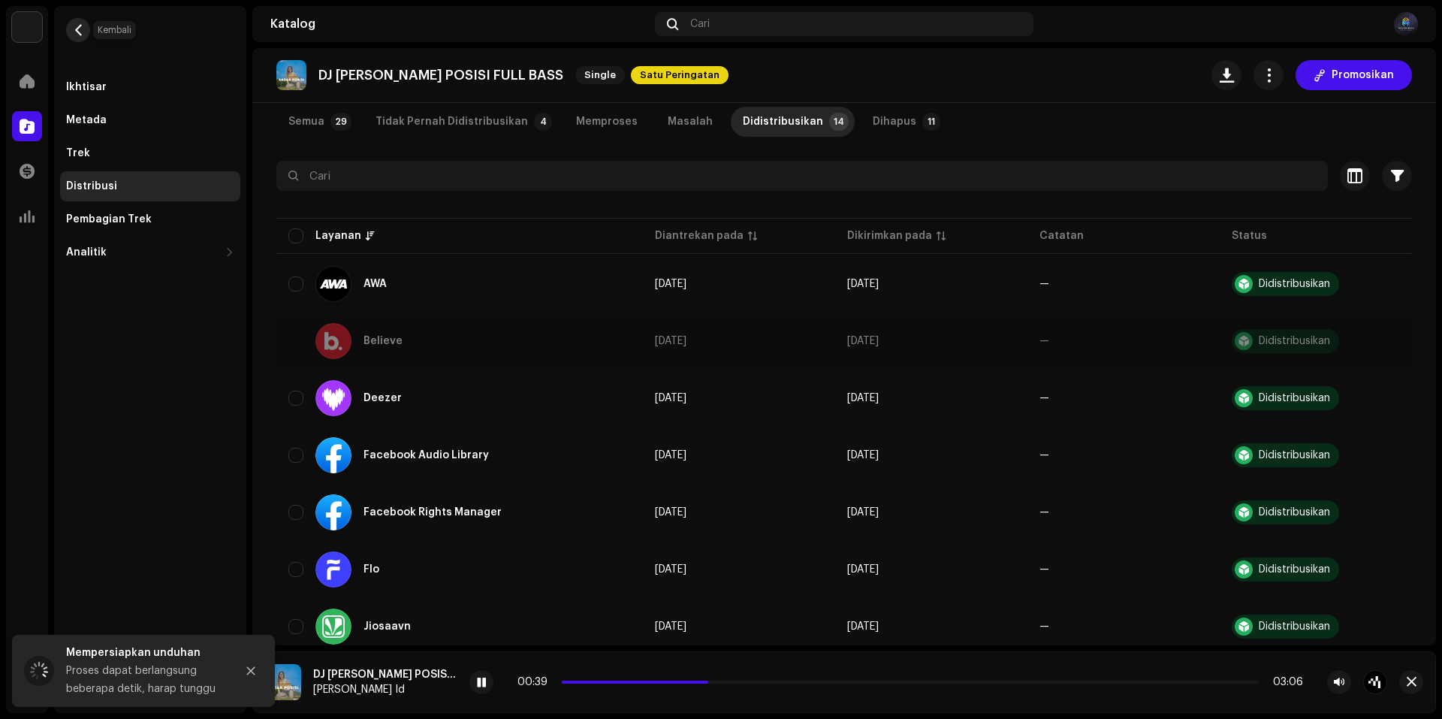
click at [84, 26] on button "button" at bounding box center [78, 30] width 24 height 24
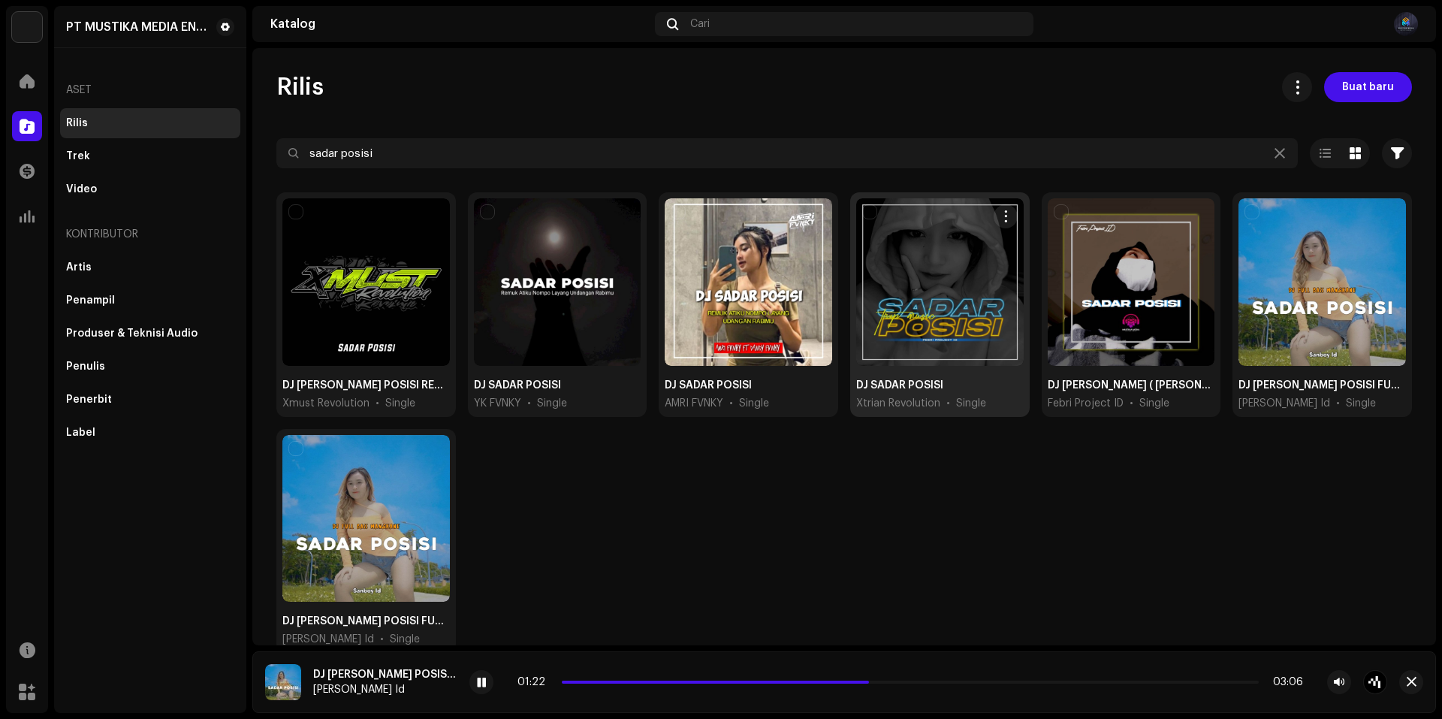
click at [939, 312] on div at bounding box center [939, 281] width 167 height 167
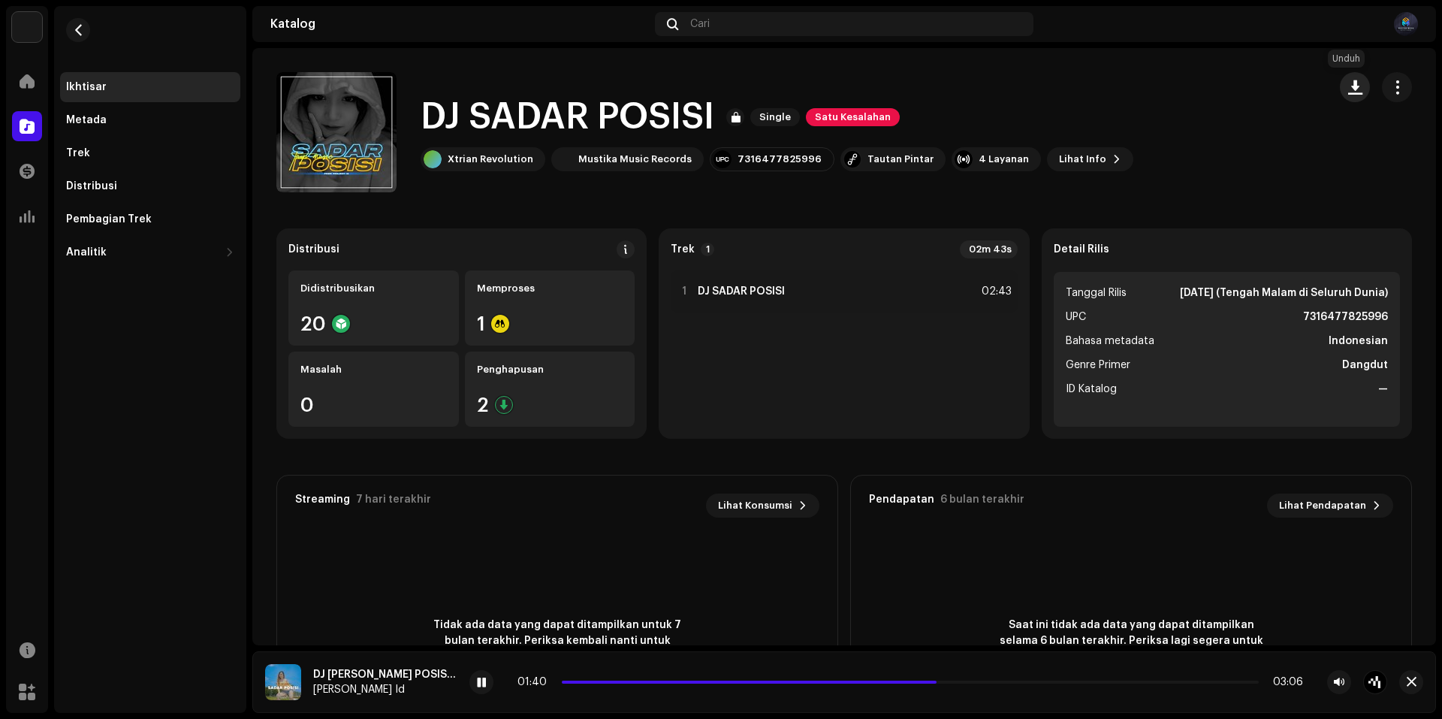
click at [1345, 97] on button "button" at bounding box center [1355, 87] width 30 height 30
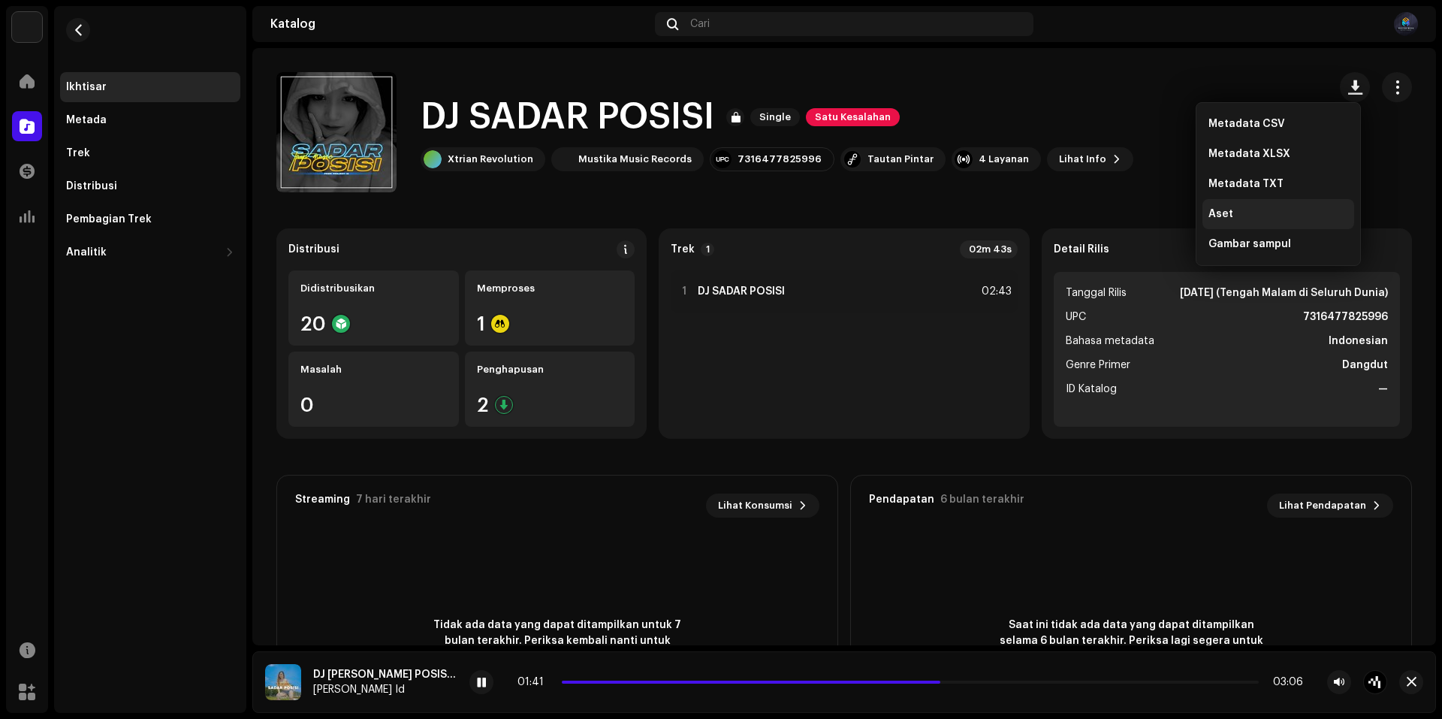
click at [1263, 206] on div "Aset" at bounding box center [1278, 214] width 152 height 30
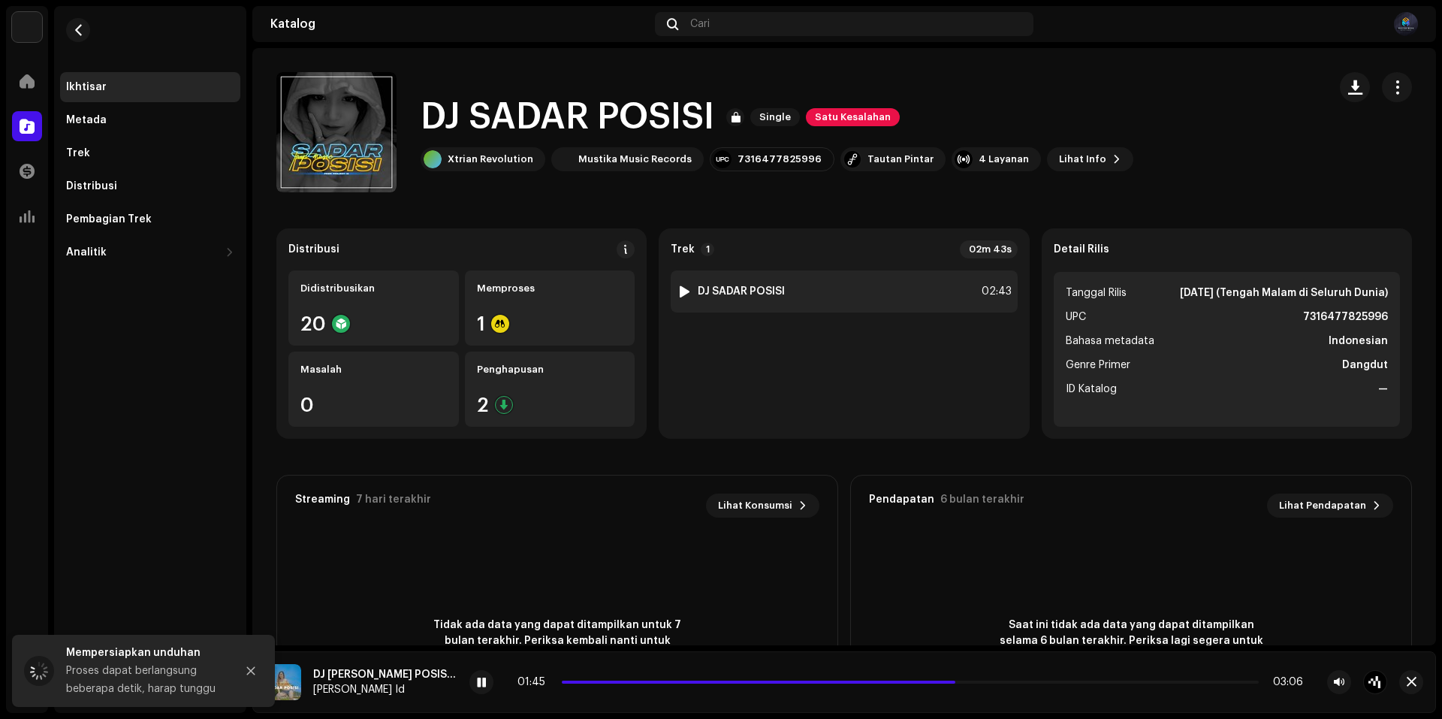
click at [682, 291] on div at bounding box center [684, 291] width 11 height 12
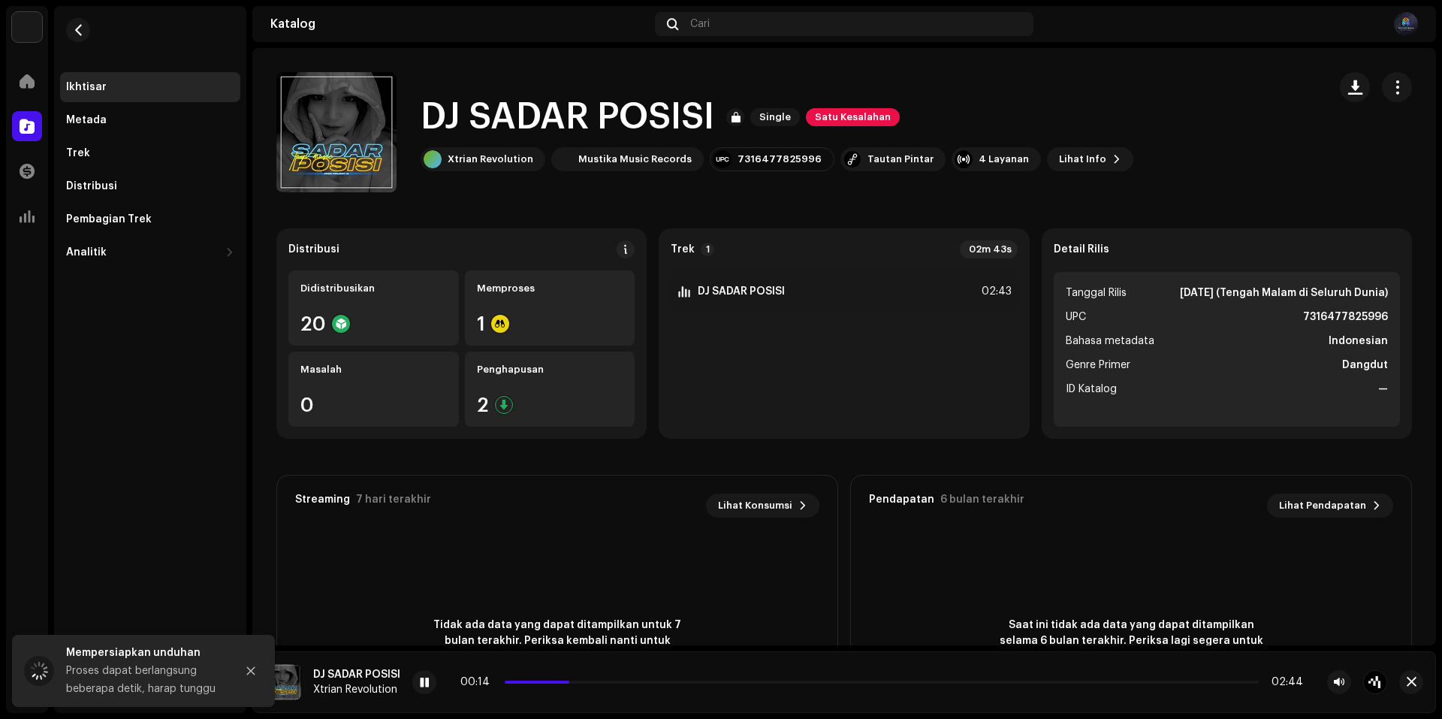
click at [611, 679] on div "00:14 02:44" at bounding box center [881, 682] width 843 height 12
click at [665, 681] on p-slider at bounding box center [882, 681] width 754 height 3
click at [706, 681] on p-slider at bounding box center [882, 681] width 754 height 3
click at [749, 680] on p-slider at bounding box center [882, 681] width 754 height 3
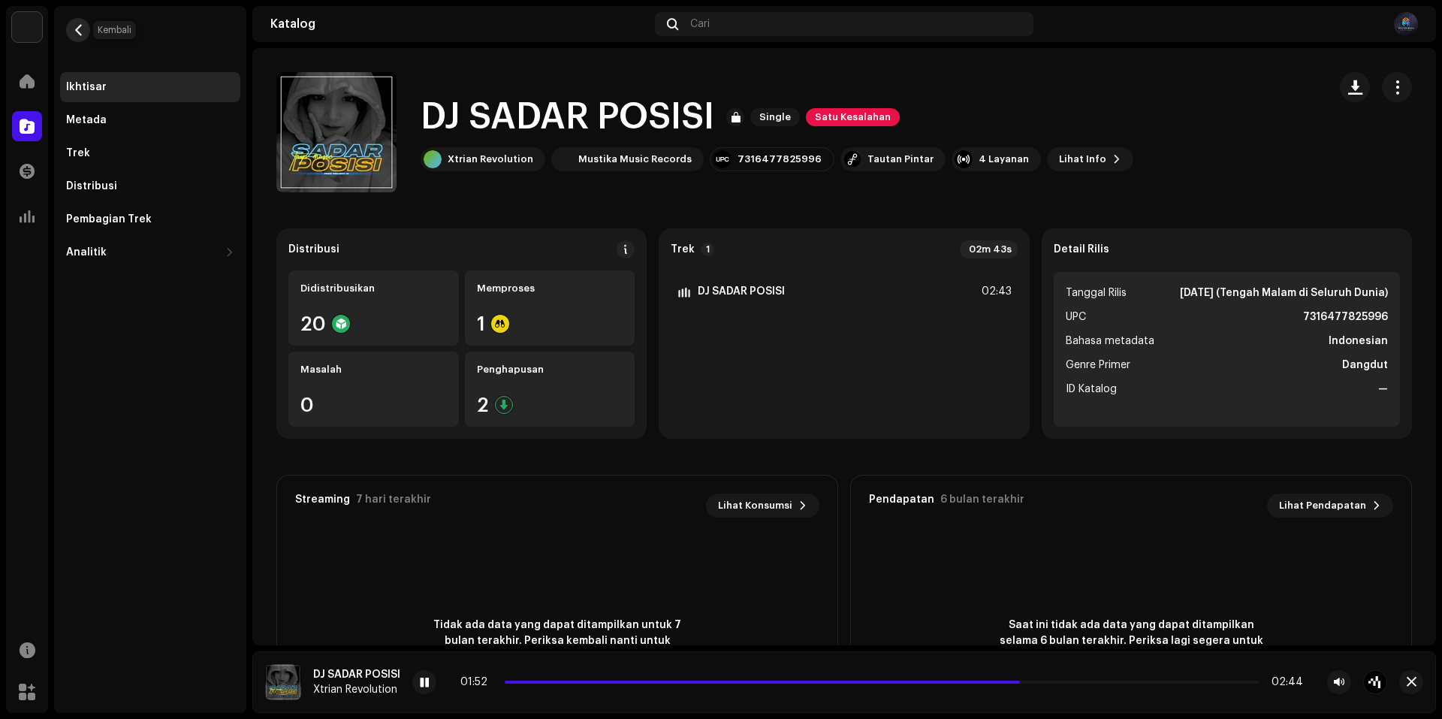
click at [89, 28] on button "button" at bounding box center [78, 30] width 24 height 24
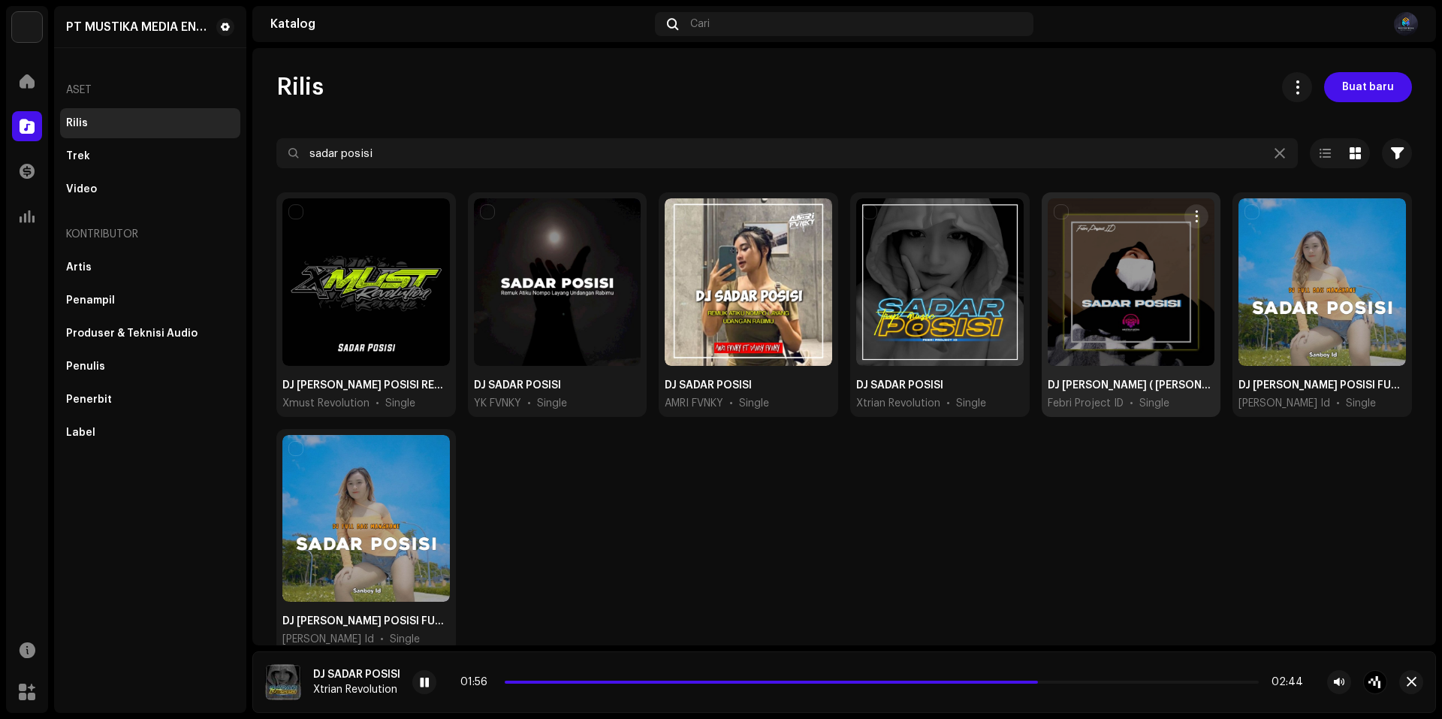
click at [1087, 327] on div at bounding box center [1131, 281] width 167 height 167
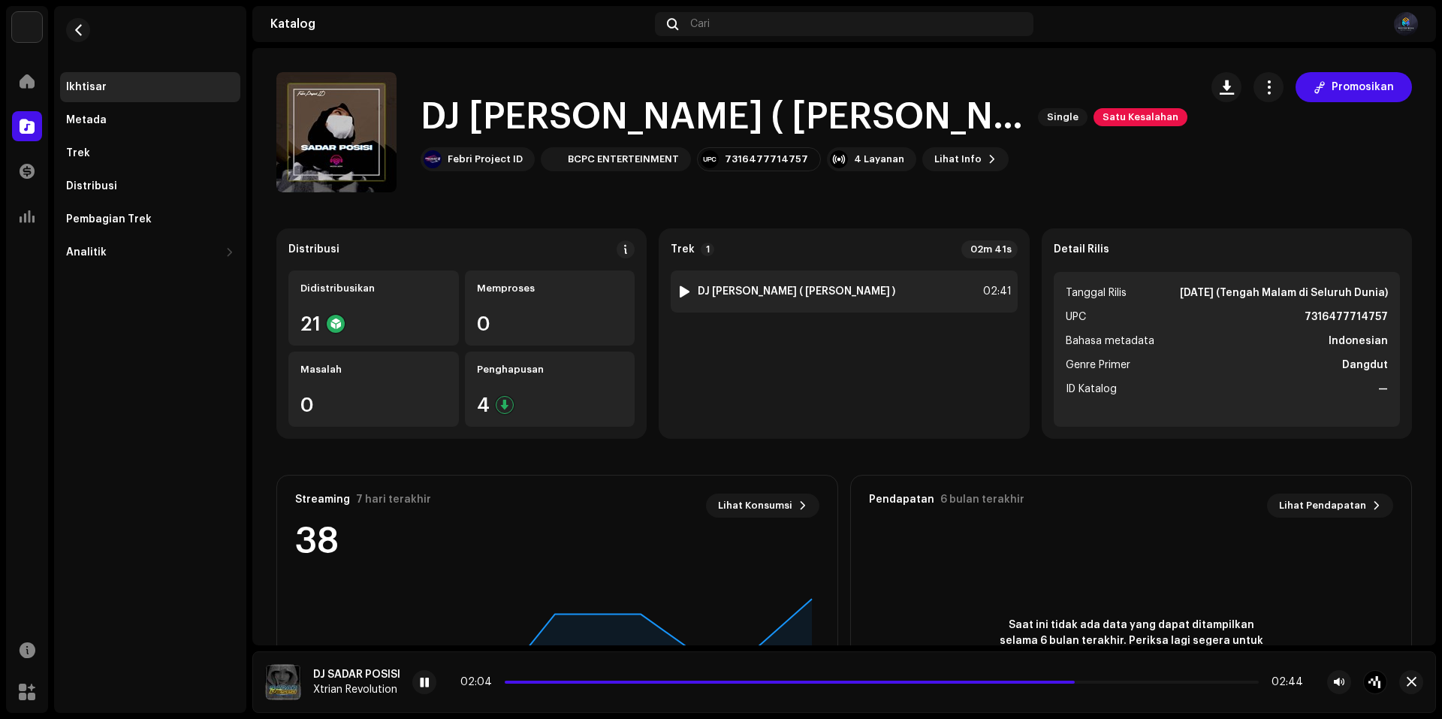
click at [674, 292] on img at bounding box center [684, 292] width 20 height 20
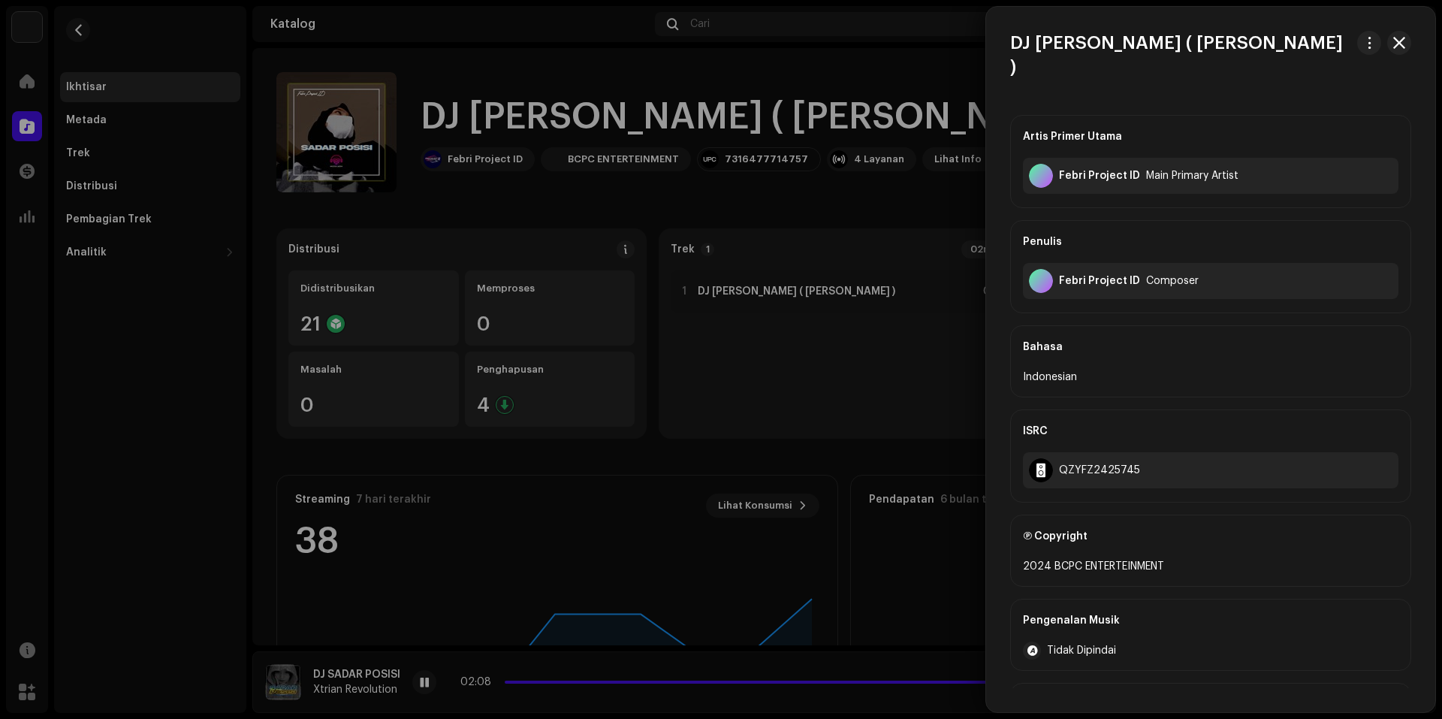
click at [632, 291] on div at bounding box center [721, 359] width 1442 height 719
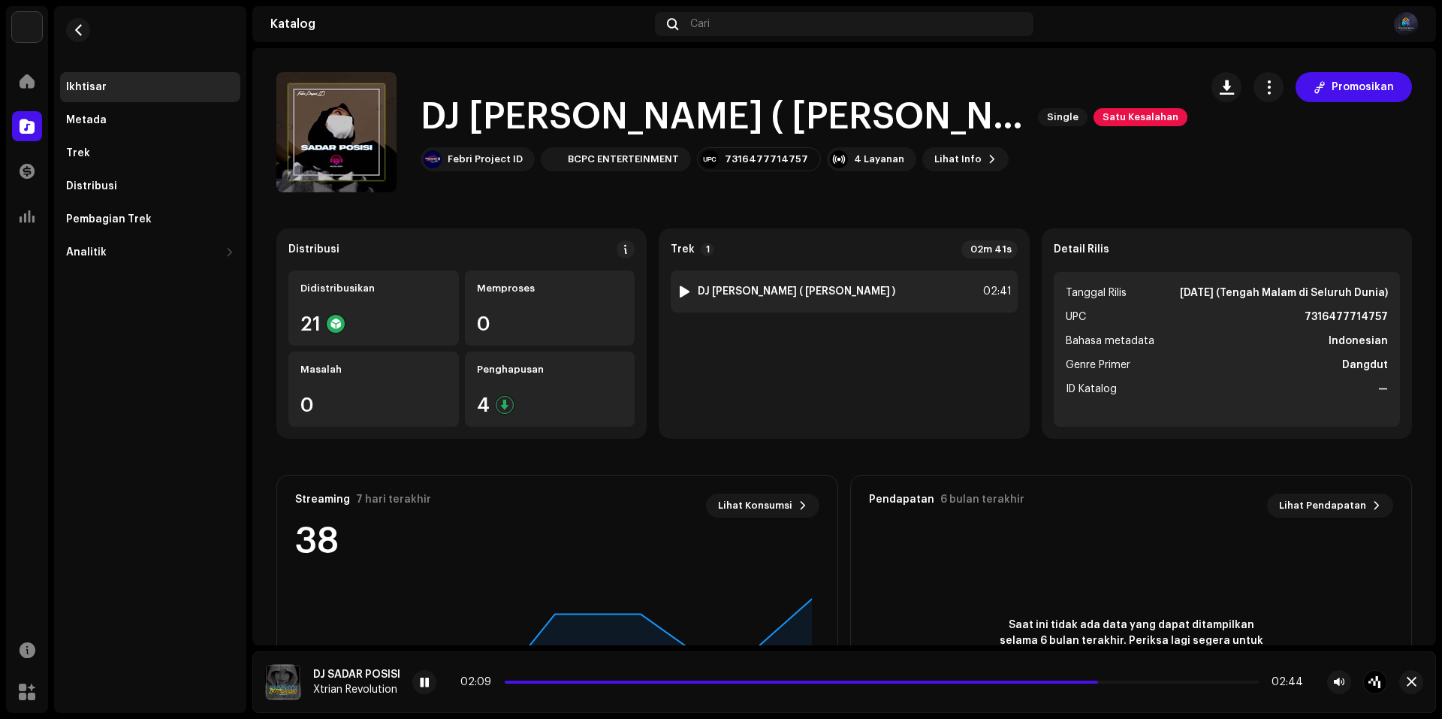
click at [679, 289] on div at bounding box center [684, 291] width 11 height 12
